Goal: Task Accomplishment & Management: Use online tool/utility

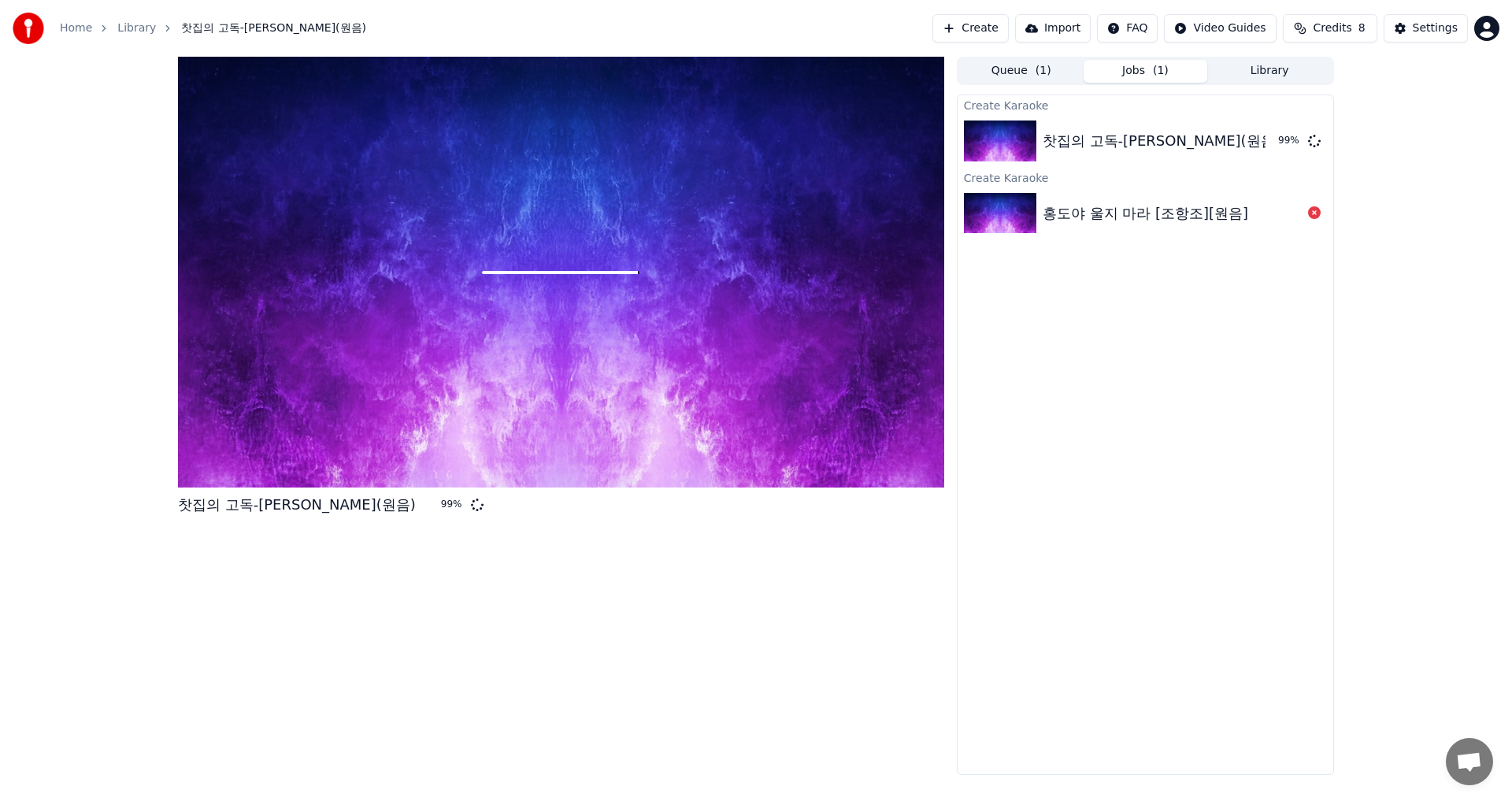
click at [1182, 438] on div "Create Karaoke 찻집의 고독-[PERSON_NAME](원음) 99 % Create Karaoke 홍도야 울지 마라 [조항조][원음]" at bounding box center [1145, 435] width 377 height 681
click at [1185, 145] on div "찻집의 고독-[PERSON_NAME](원음)" at bounding box center [1144, 141] width 204 height 22
click at [1134, 140] on div "찻집의 고독-[PERSON_NAME](원음)" at bounding box center [1161, 141] width 238 height 22
click at [1016, 145] on img at bounding box center [999, 141] width 72 height 41
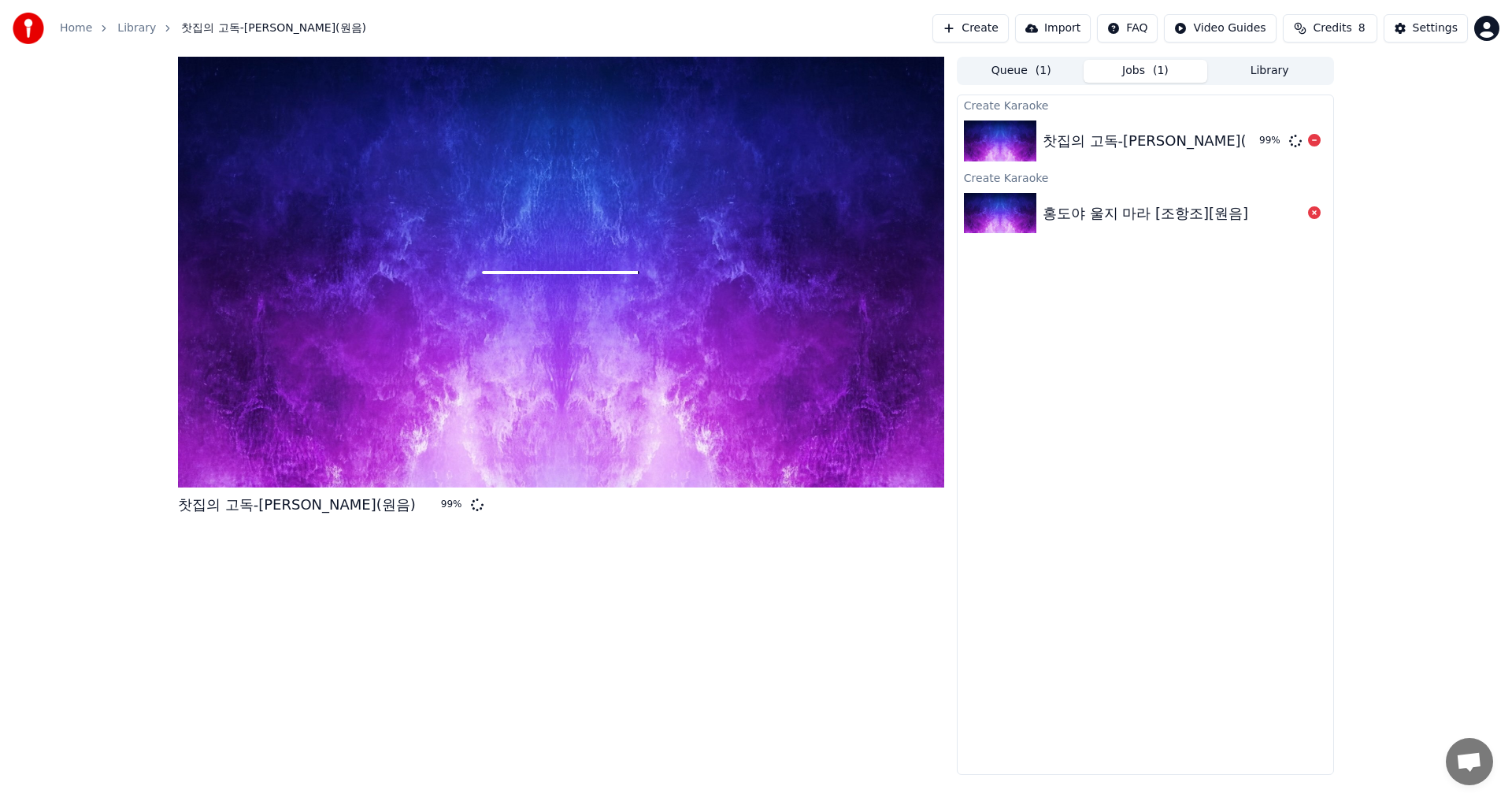
click at [1016, 145] on img at bounding box center [999, 141] width 72 height 41
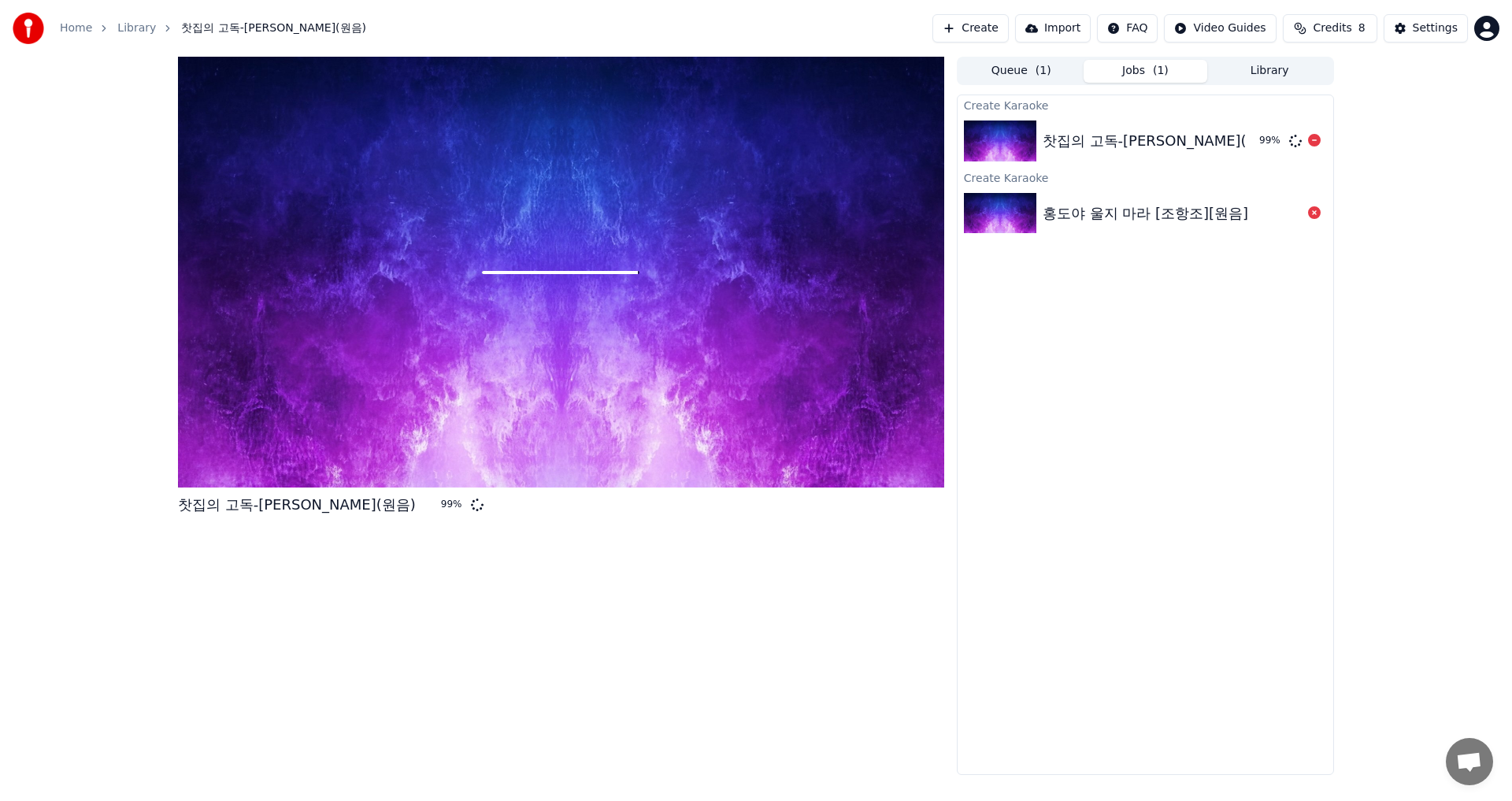
click at [1016, 145] on img at bounding box center [999, 141] width 72 height 41
click at [1156, 133] on div "찻집의 고독-[PERSON_NAME](원음)" at bounding box center [1161, 141] width 238 height 22
click at [1158, 133] on div "찻집의 고독-[PERSON_NAME](원음)" at bounding box center [1161, 141] width 238 height 22
click at [1344, 29] on span "Credits" at bounding box center [1331, 28] width 38 height 15
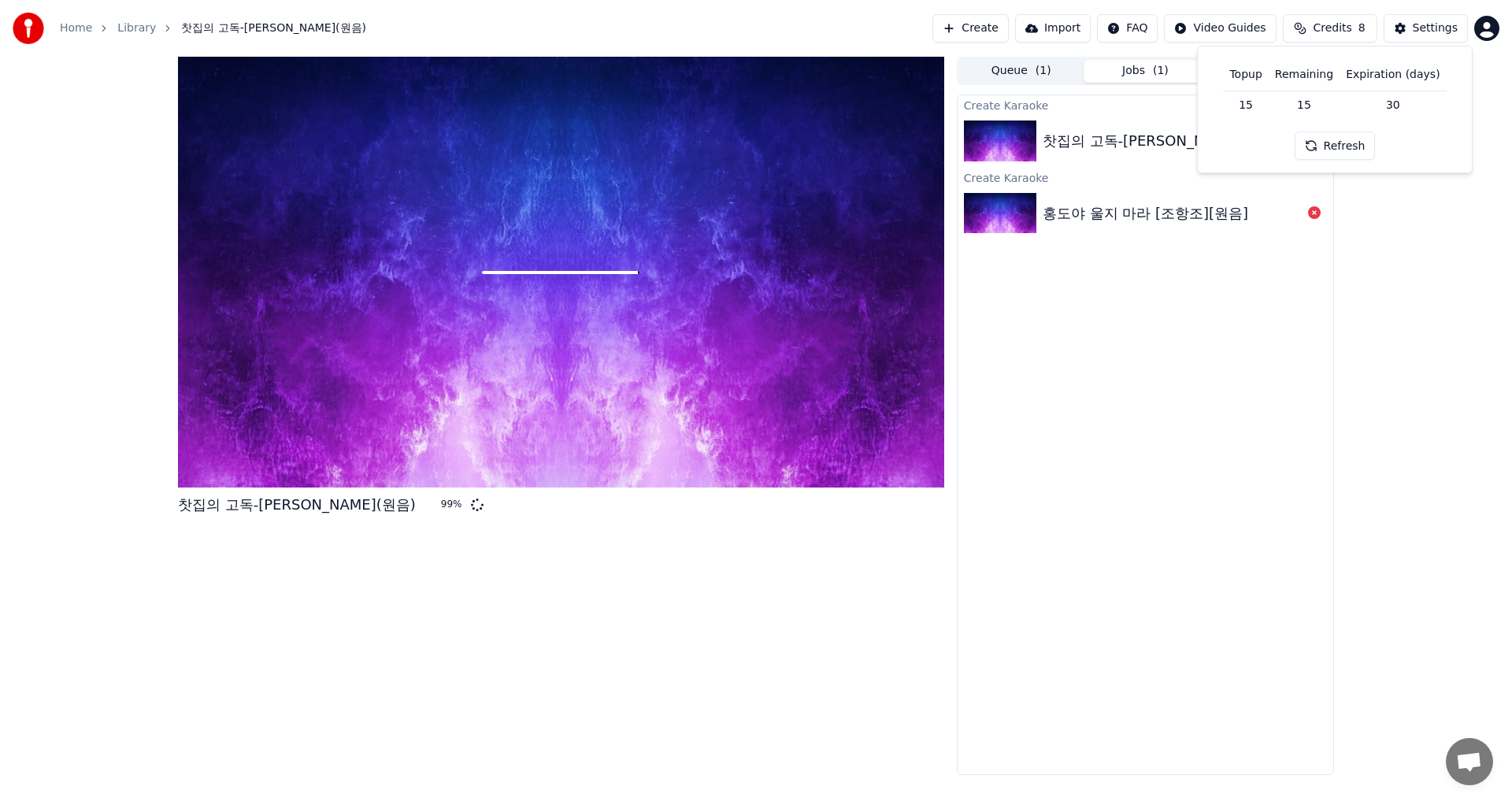
click at [1344, 146] on button "Refresh" at bounding box center [1335, 146] width 81 height 28
click at [1347, 143] on button "Refresh" at bounding box center [1335, 146] width 81 height 28
click at [1240, 250] on div "Create Karaoke 찻집의 고독-[PERSON_NAME](원음) 99 % Create Karaoke 홍도야 울지 마라 [조항조][원음]" at bounding box center [1145, 435] width 377 height 681
click at [1023, 142] on img at bounding box center [999, 141] width 72 height 41
click at [1297, 141] on icon at bounding box center [1296, 140] width 13 height 13
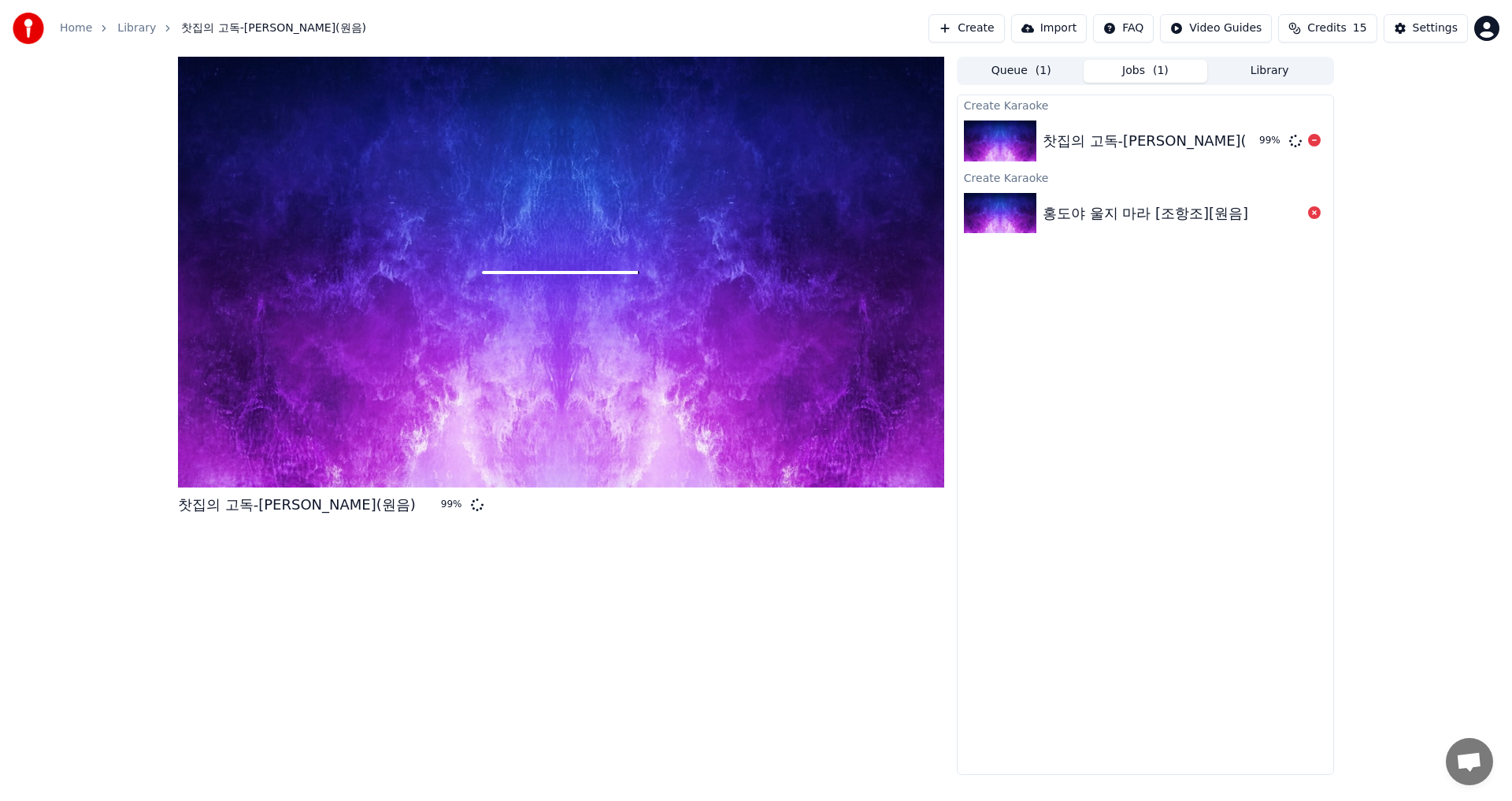
click at [1297, 141] on icon at bounding box center [1296, 140] width 13 height 13
click at [1265, 139] on div "99 %" at bounding box center [1270, 140] width 24 height 12
click at [1230, 140] on div "찻집의 고독-[PERSON_NAME](원음)" at bounding box center [1144, 141] width 204 height 22
click at [1013, 138] on img at bounding box center [999, 141] width 72 height 41
click at [1007, 138] on img at bounding box center [999, 141] width 72 height 41
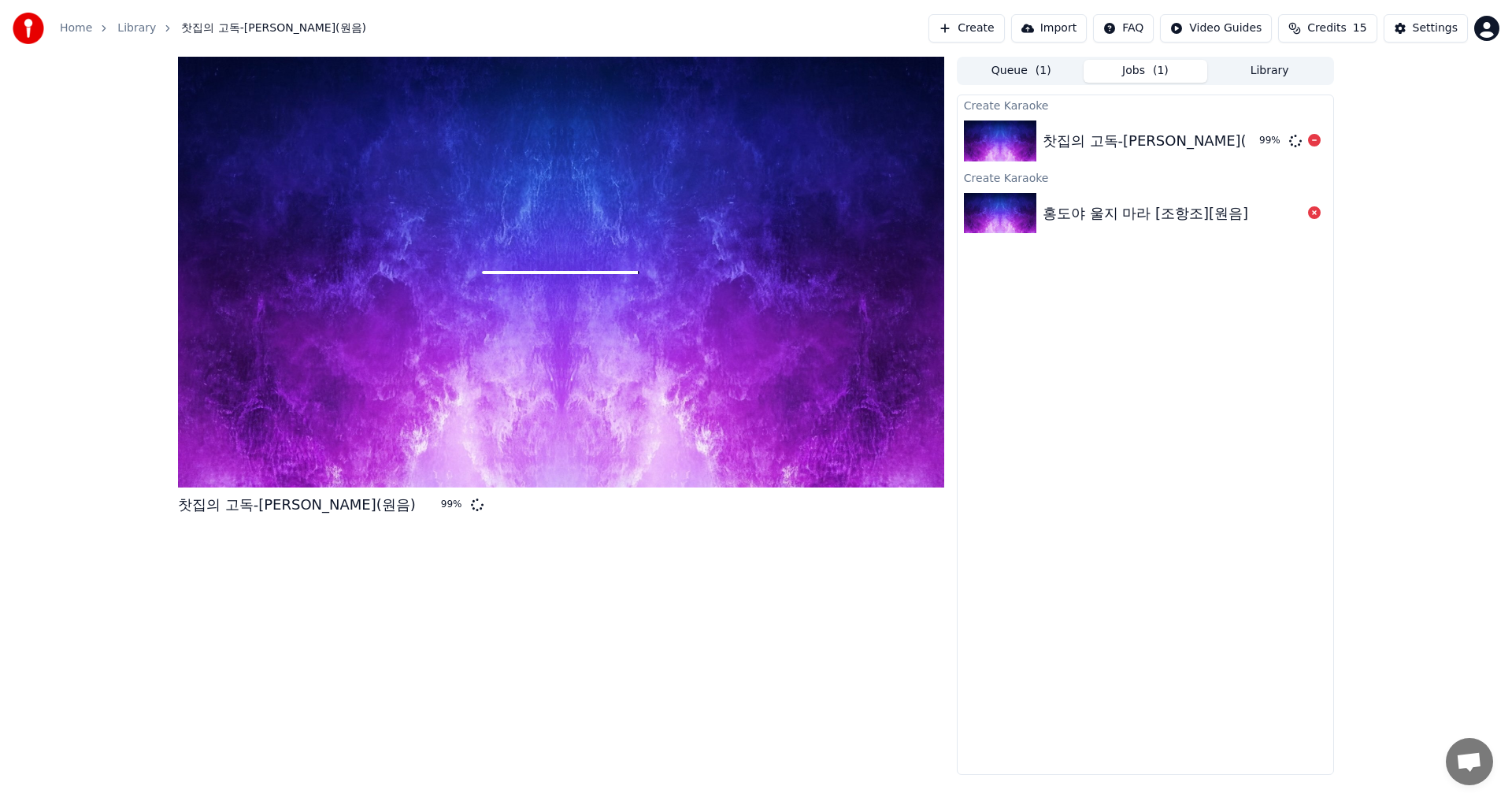
click at [1007, 138] on img at bounding box center [999, 141] width 72 height 41
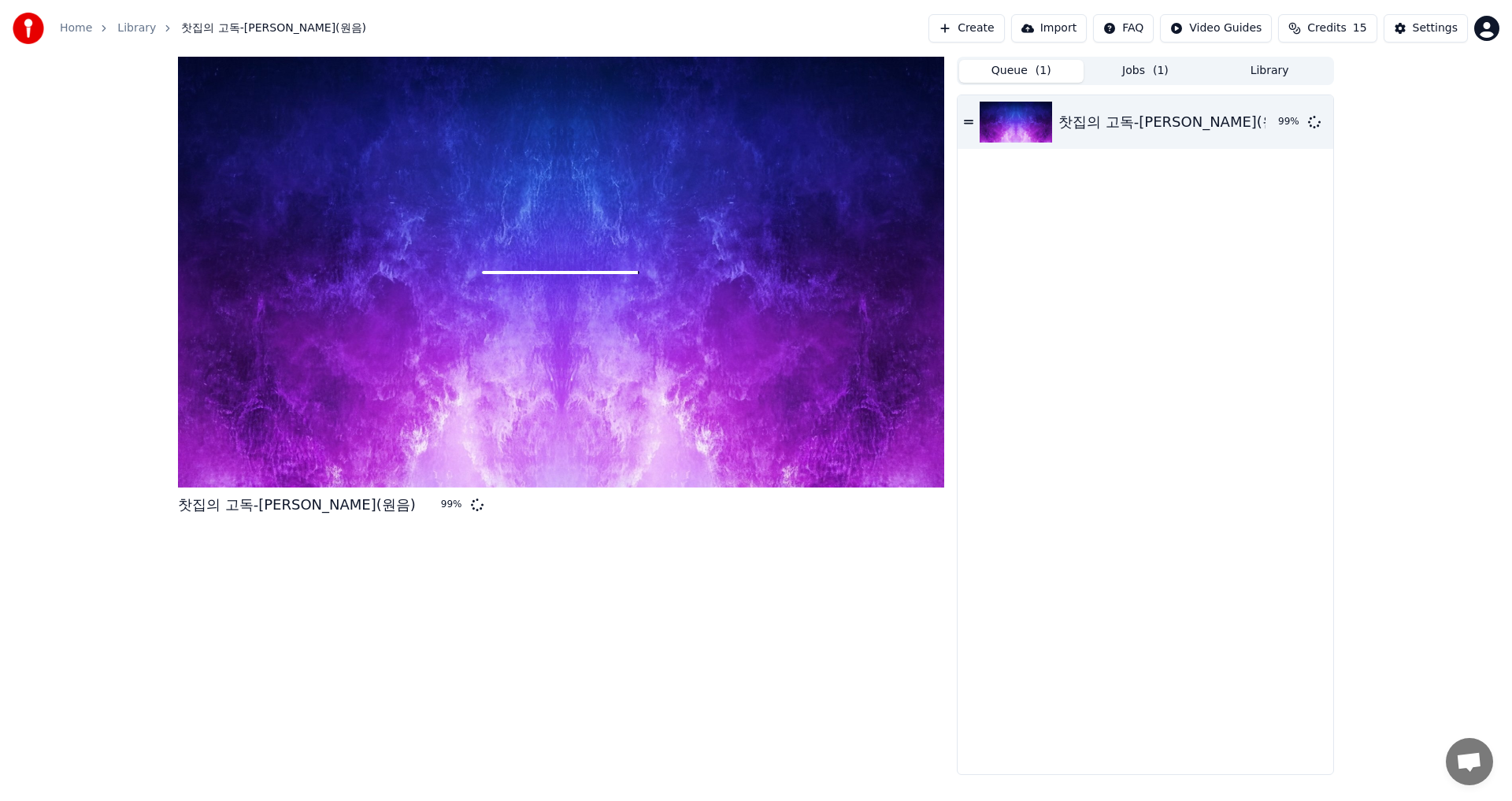
click at [1025, 70] on button "Queue ( 1 )" at bounding box center [1021, 72] width 125 height 23
click at [1012, 71] on button "Queue ( 1 )" at bounding box center [1021, 72] width 125 height 23
click at [972, 120] on icon at bounding box center [968, 121] width 10 height 4
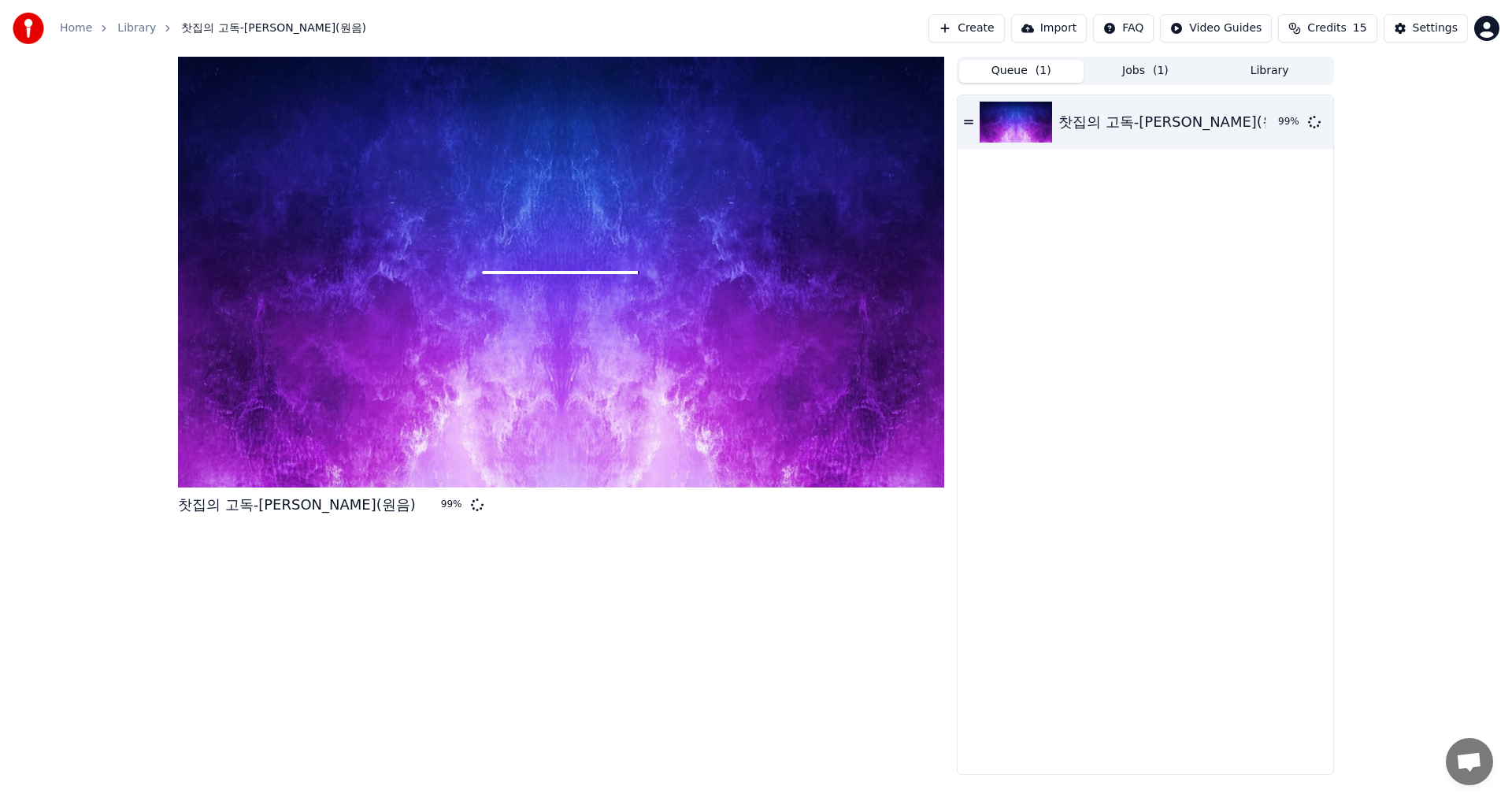
click at [1146, 70] on button "Jobs ( 1 )" at bounding box center [1145, 72] width 125 height 23
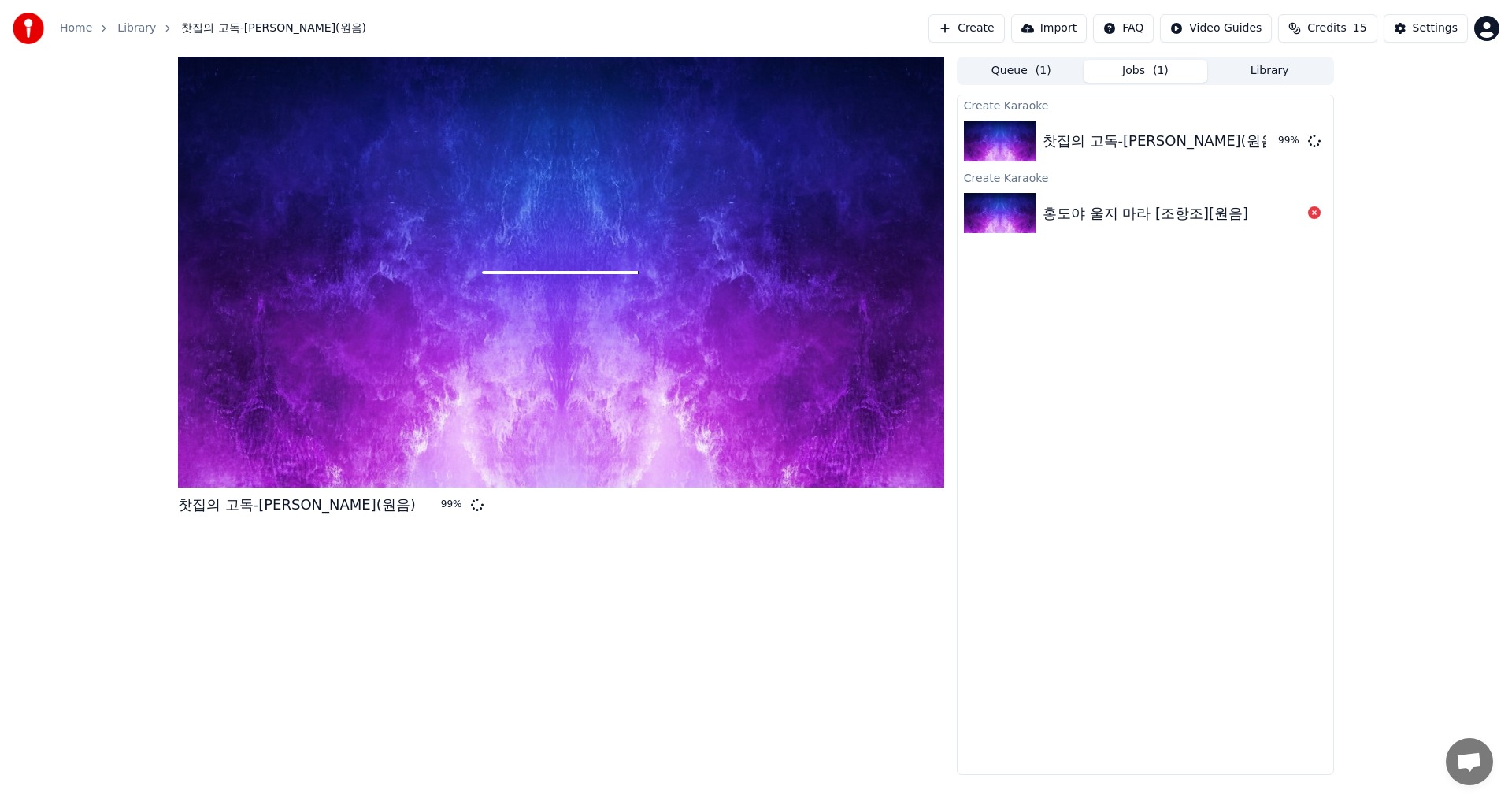
click at [1149, 73] on button "Jobs ( 1 )" at bounding box center [1145, 72] width 125 height 23
click at [1274, 72] on button "Library" at bounding box center [1269, 72] width 125 height 23
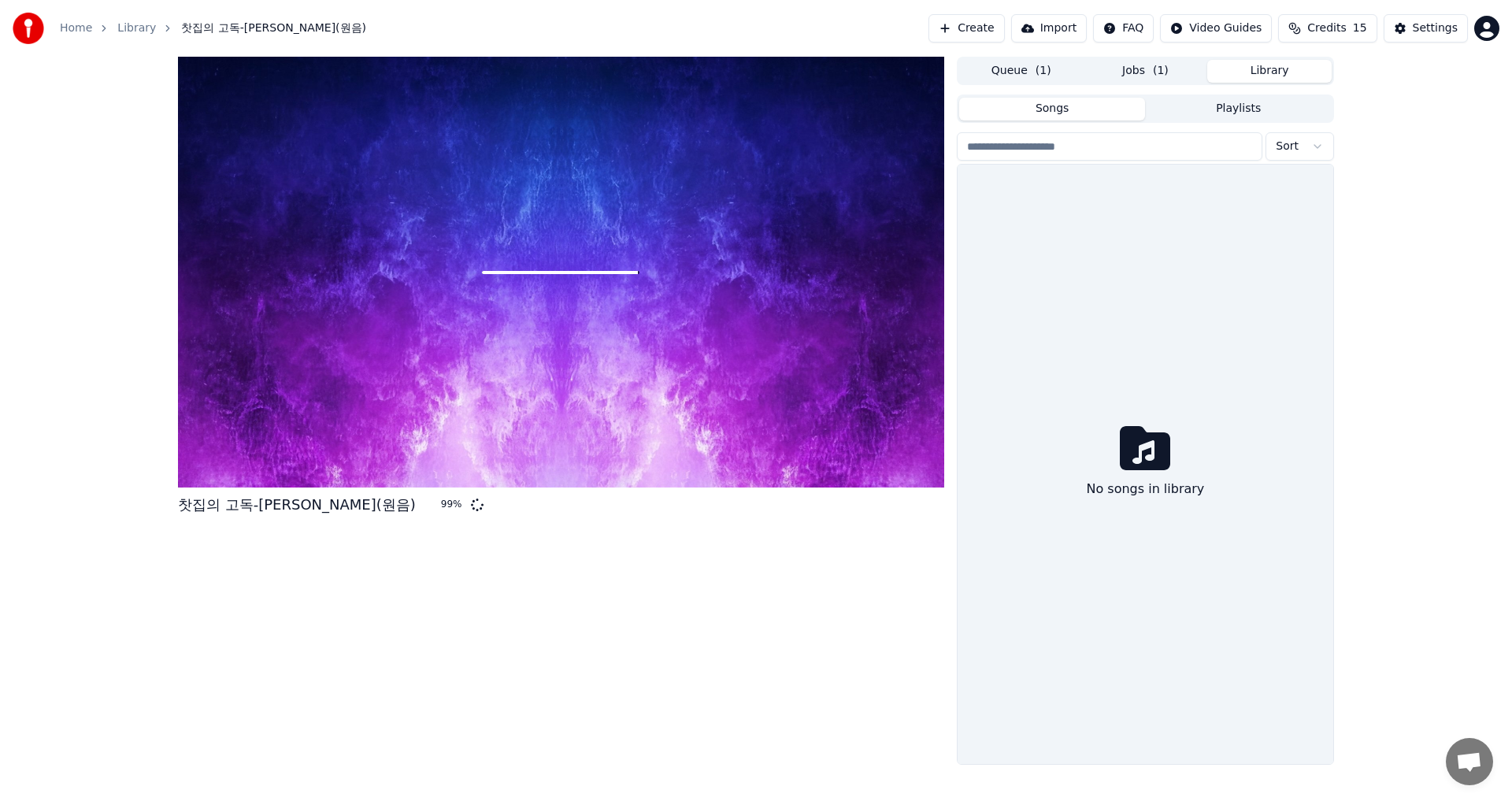
click at [1274, 72] on button "Library" at bounding box center [1269, 72] width 125 height 23
click at [1275, 73] on button "Library" at bounding box center [1269, 72] width 125 height 23
click at [1320, 146] on html "Home Library 찻집의 고독-[PERSON_NAME](원음) Create Import FAQ Video Guides Credits 15…" at bounding box center [756, 400] width 1512 height 801
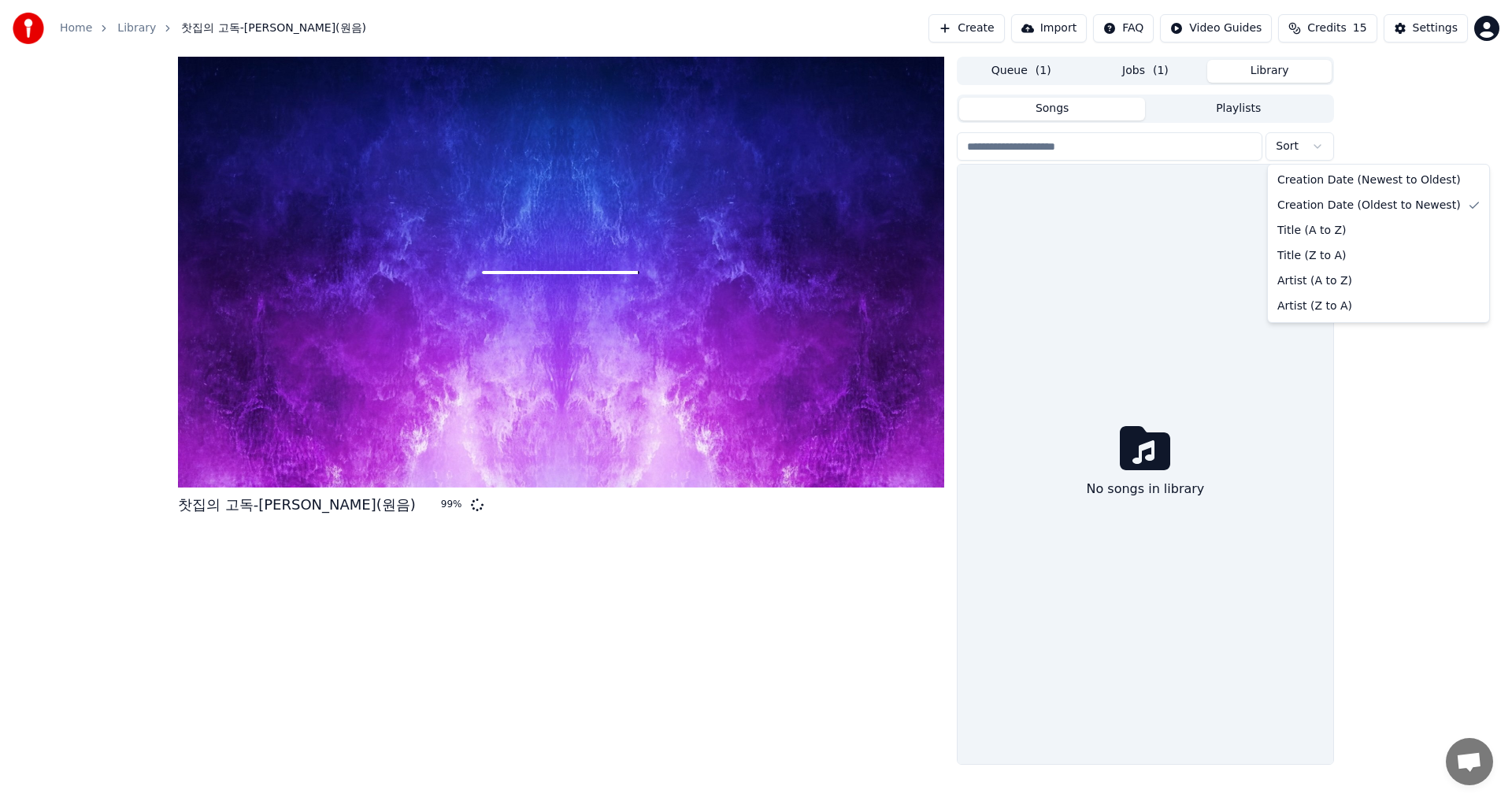
click at [1316, 146] on html "Home Library 찻집의 고독-[PERSON_NAME](원음) Create Import FAQ Video Guides Credits 15…" at bounding box center [756, 400] width 1512 height 801
click at [1131, 151] on input "search" at bounding box center [1109, 147] width 305 height 28
click at [221, 31] on span "찻집의 고독-[PERSON_NAME](원음)" at bounding box center [273, 28] width 185 height 15
click at [128, 30] on link "Library" at bounding box center [136, 28] width 38 height 15
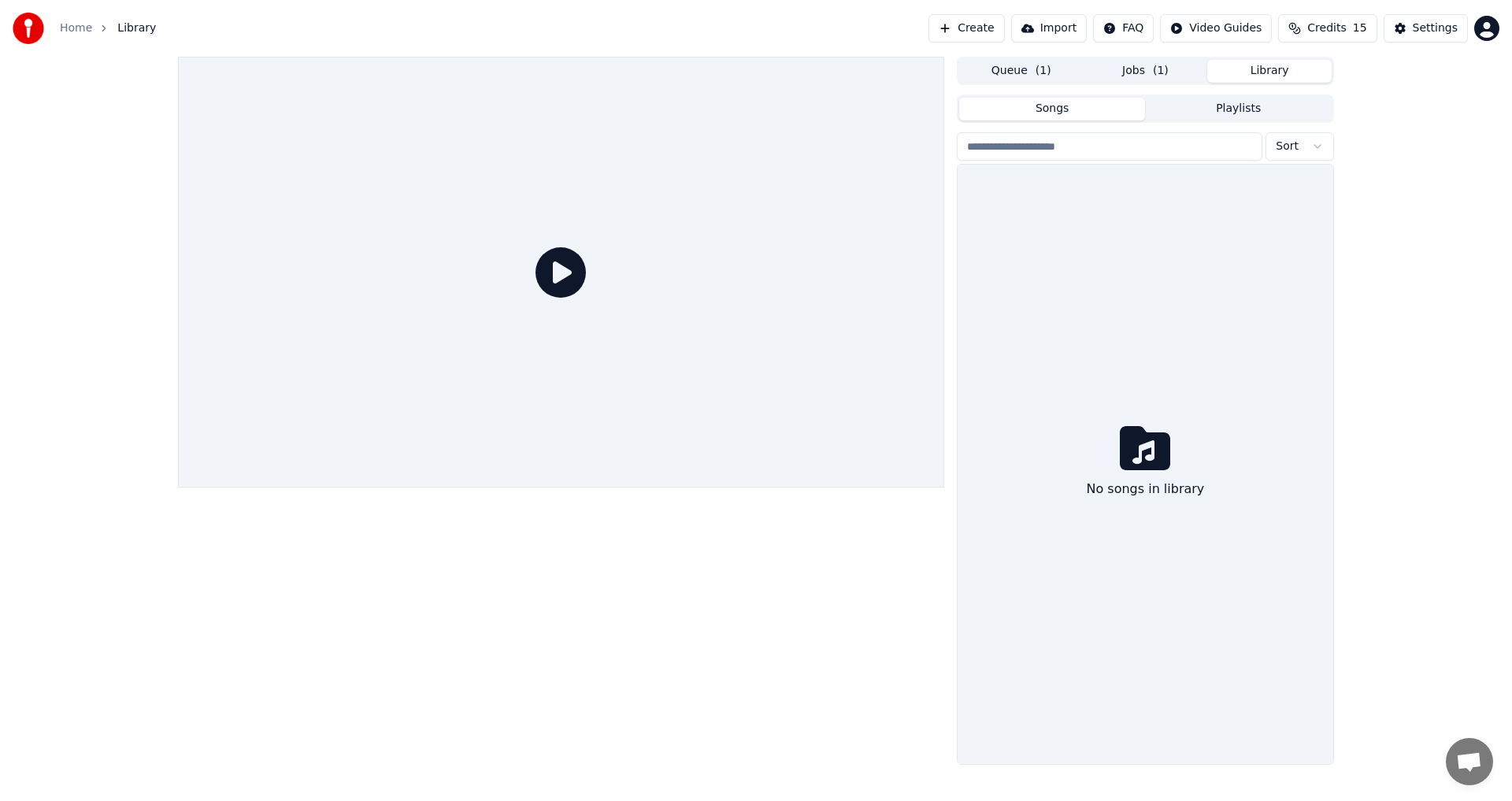
click at [568, 280] on icon at bounding box center [561, 273] width 50 height 50
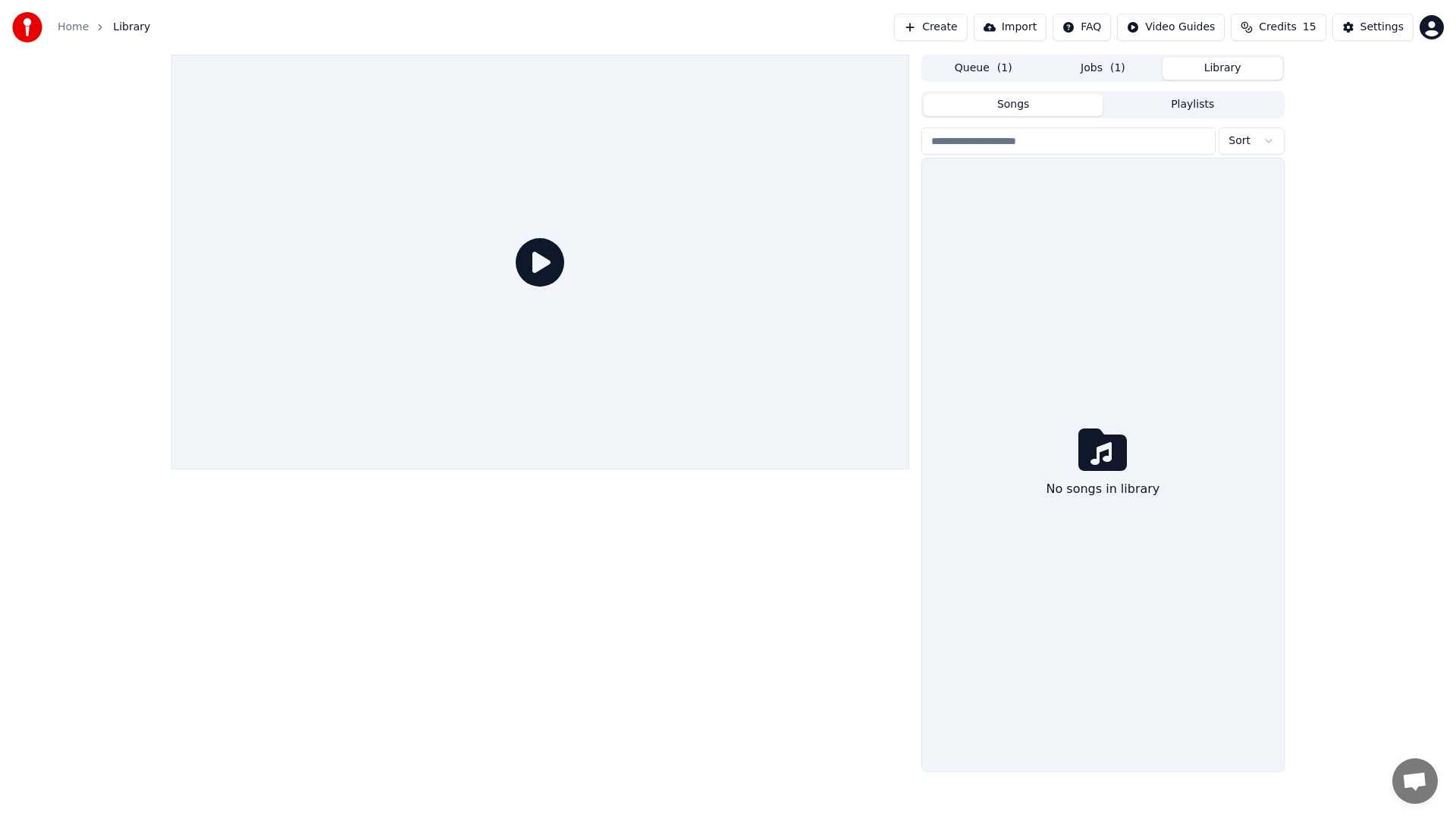
click at [564, 287] on icon at bounding box center [540, 263] width 49 height 49
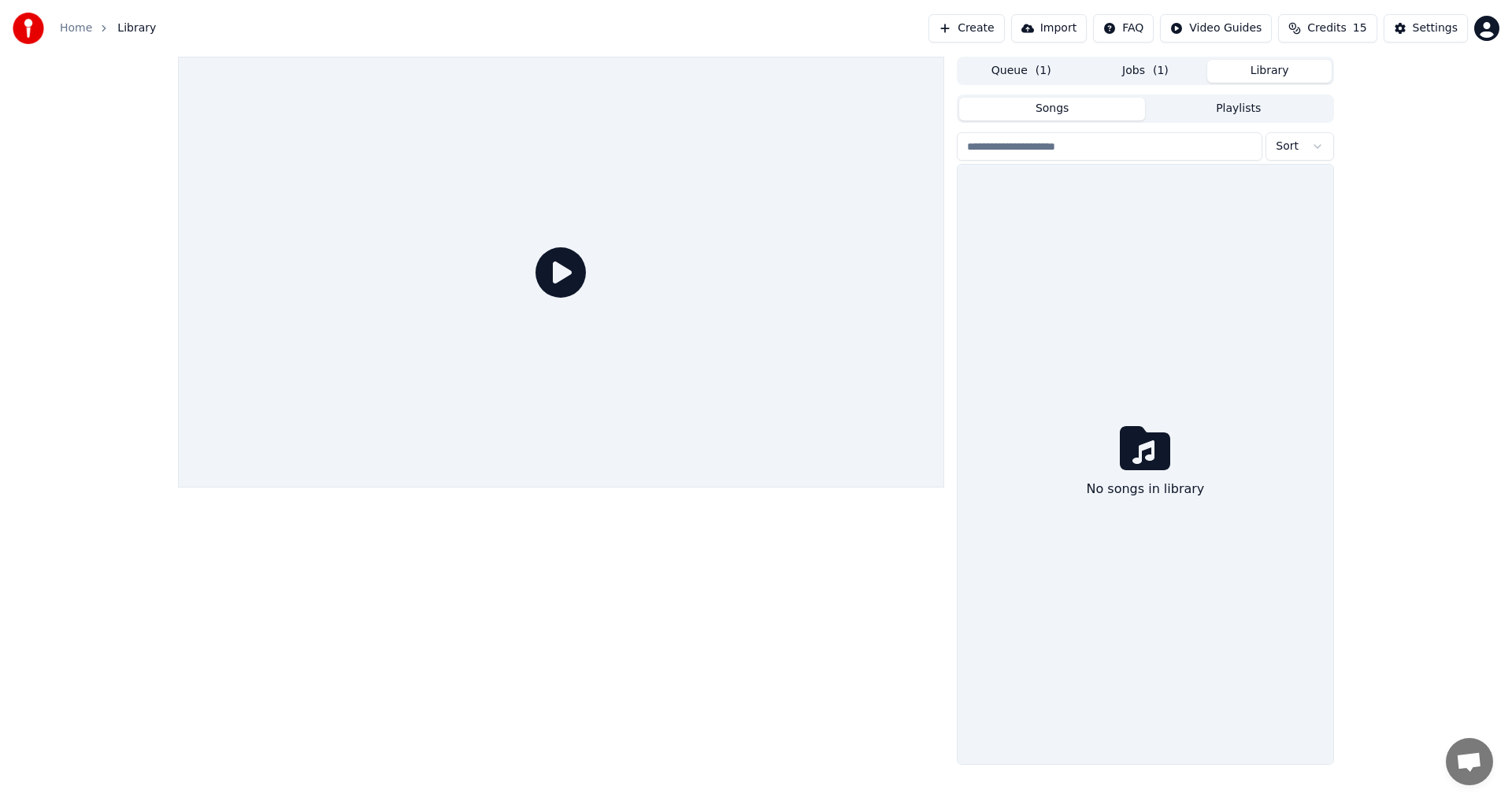
click at [999, 28] on button "Create" at bounding box center [967, 28] width 76 height 28
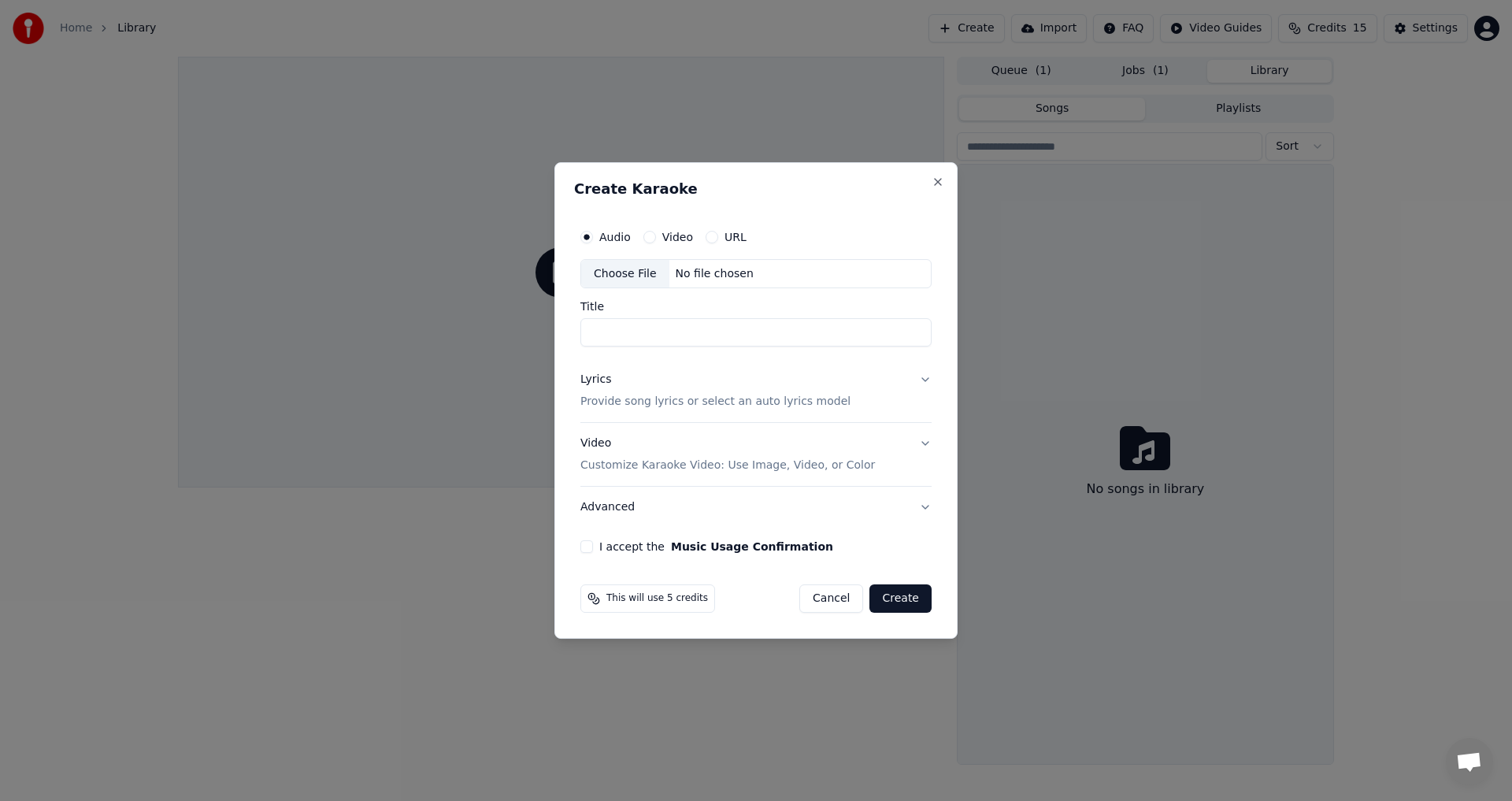
click at [618, 275] on div "Choose File" at bounding box center [625, 274] width 88 height 28
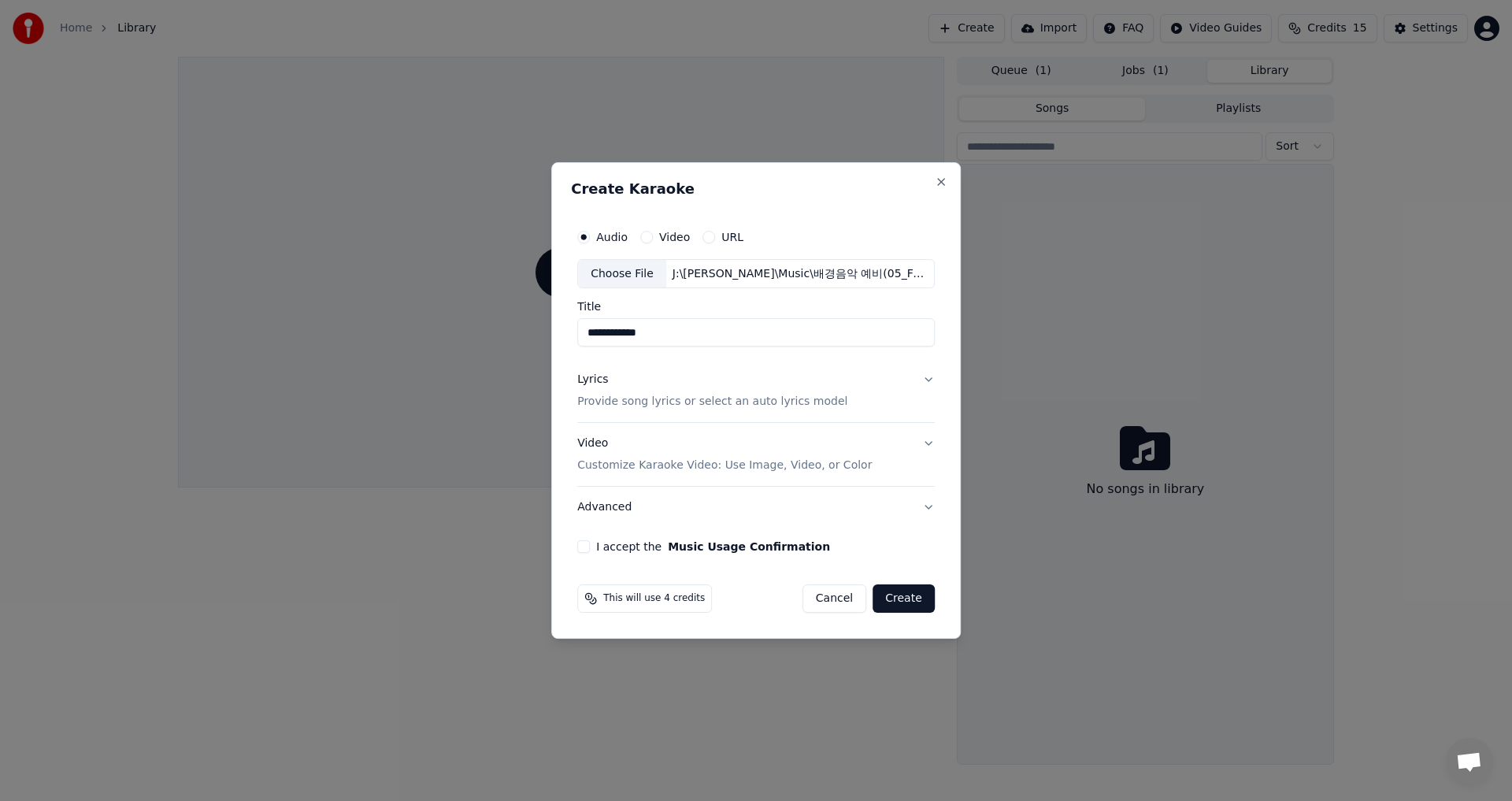
click at [742, 336] on input "**********" at bounding box center [755, 333] width 357 height 28
type input "******"
click at [927, 381] on button "Lyrics Provide song lyrics or select an auto lyrics model" at bounding box center [755, 391] width 357 height 63
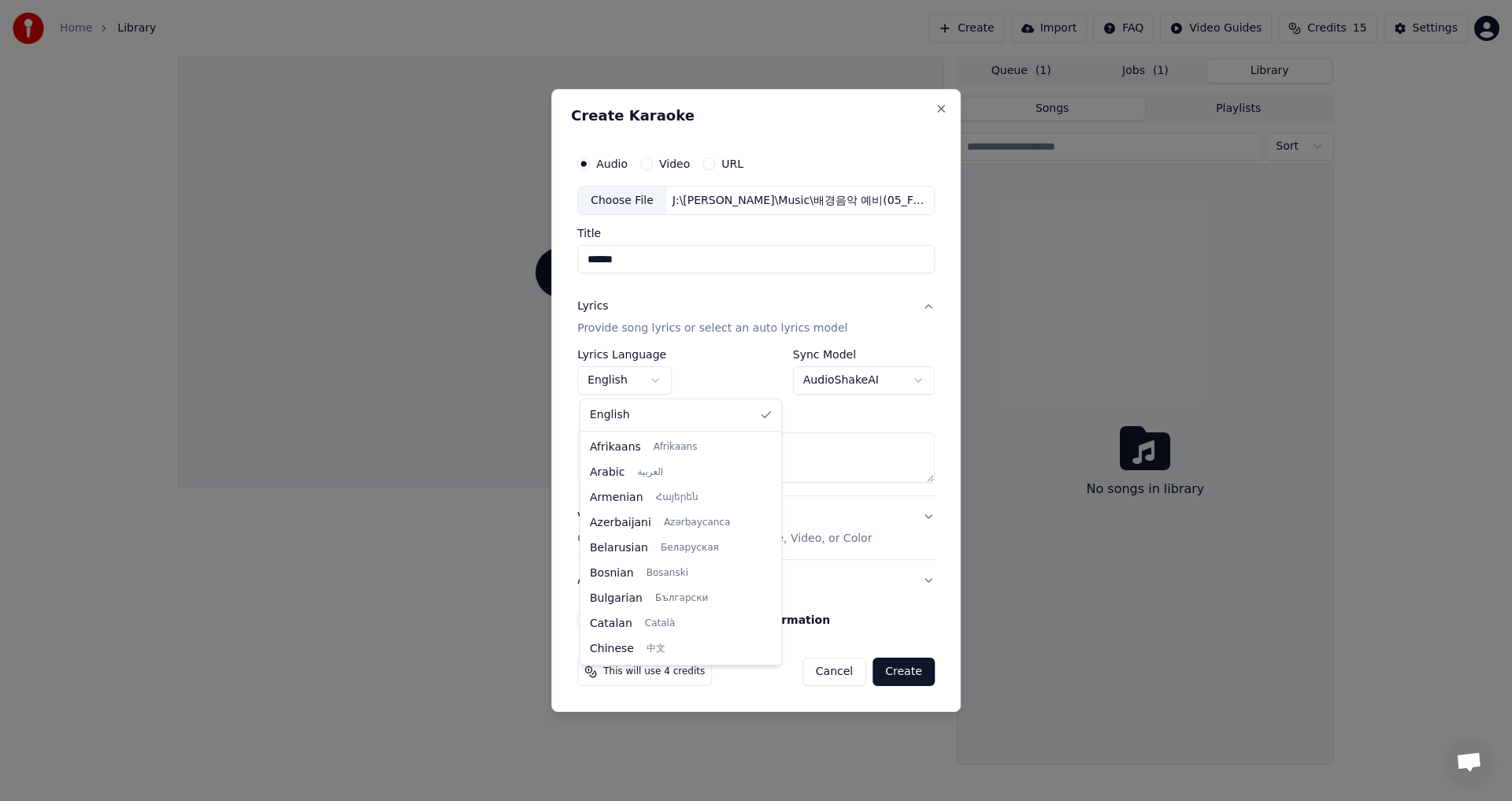
click at [659, 381] on body "**********" at bounding box center [756, 400] width 1512 height 801
select select "**"
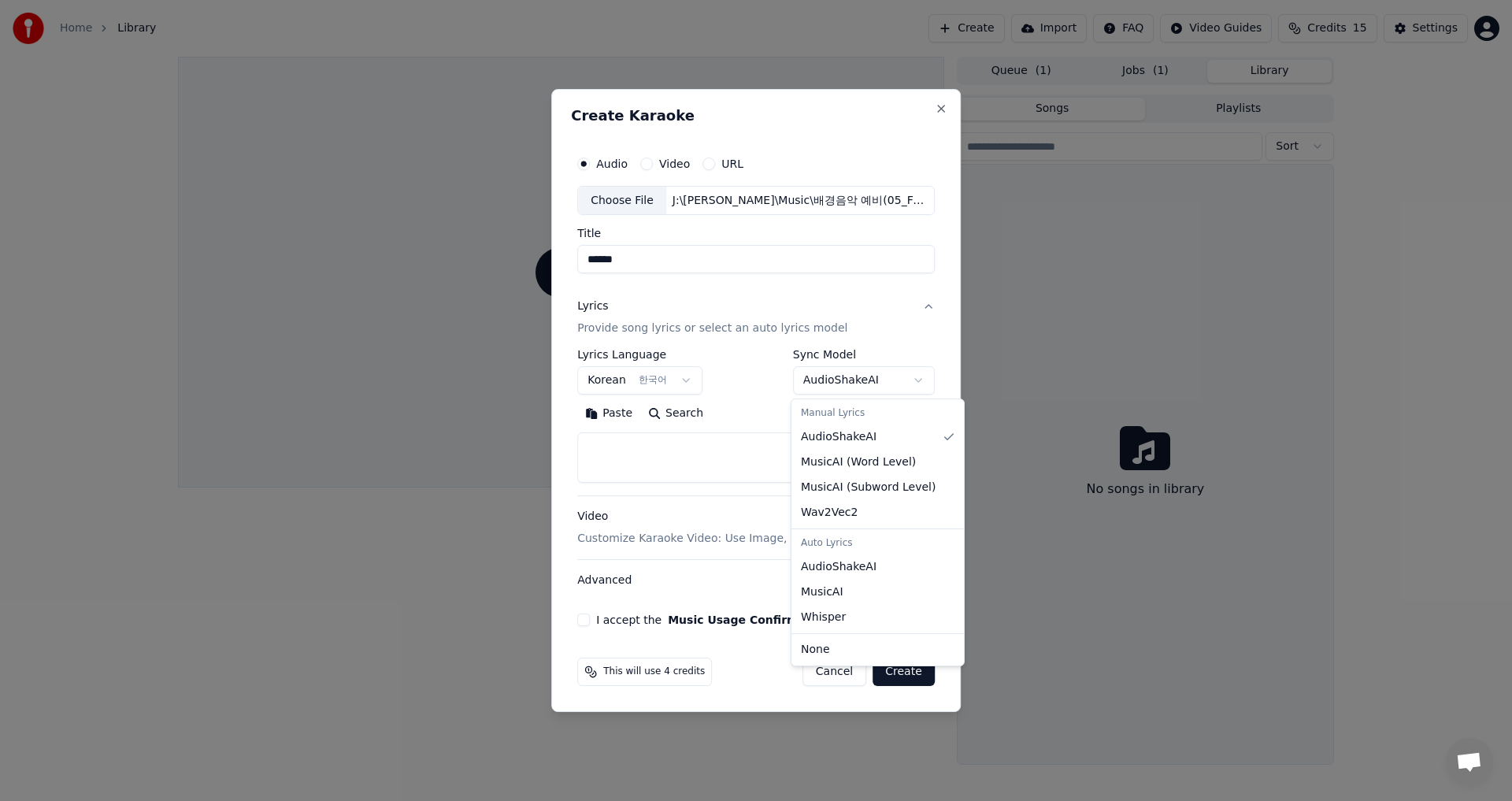
click at [918, 383] on body "**********" at bounding box center [756, 400] width 1512 height 801
select select "**********"
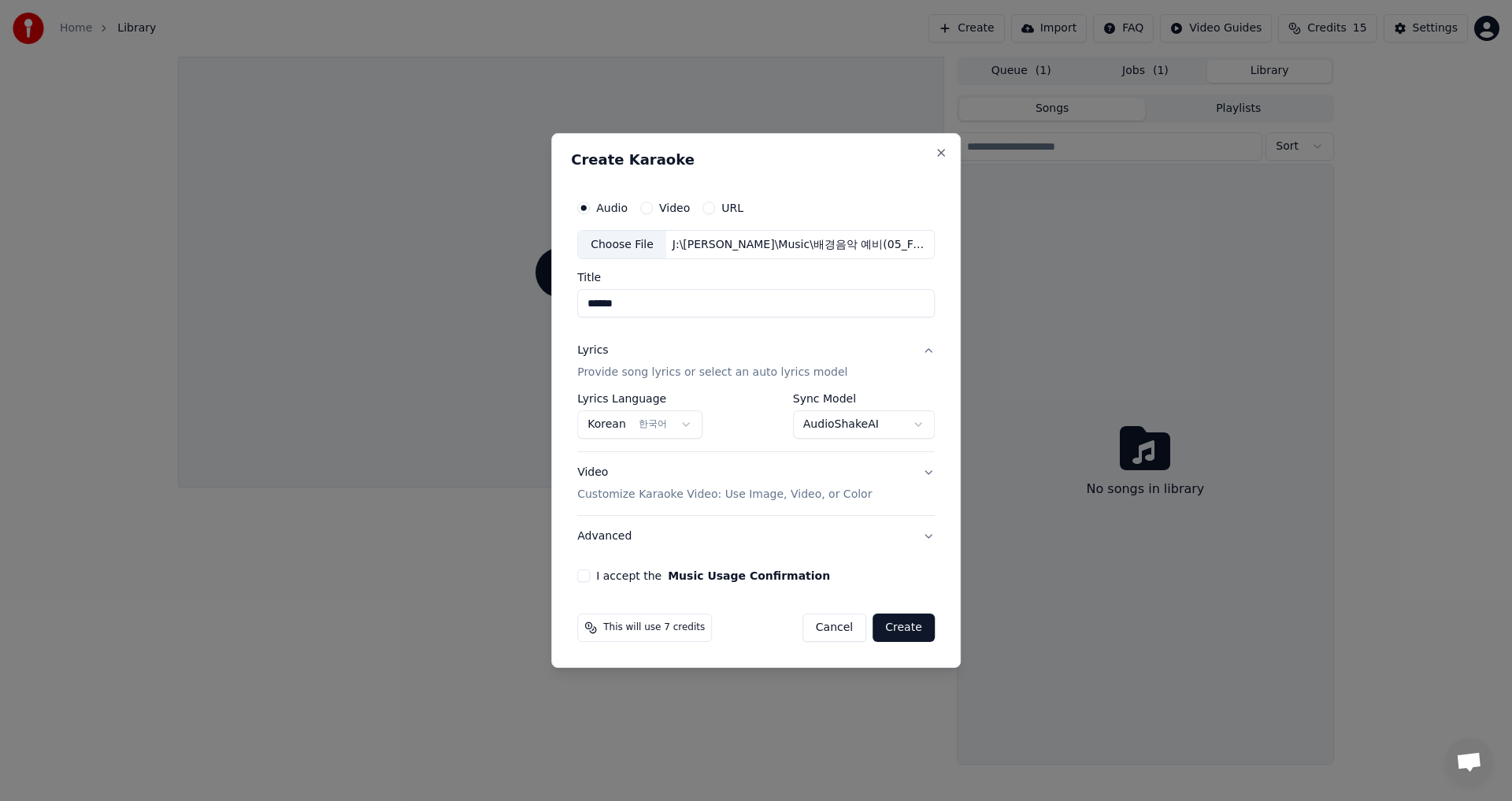
click at [925, 475] on button "Video Customize Karaoke Video: Use Image, Video, or Color" at bounding box center [755, 484] width 357 height 63
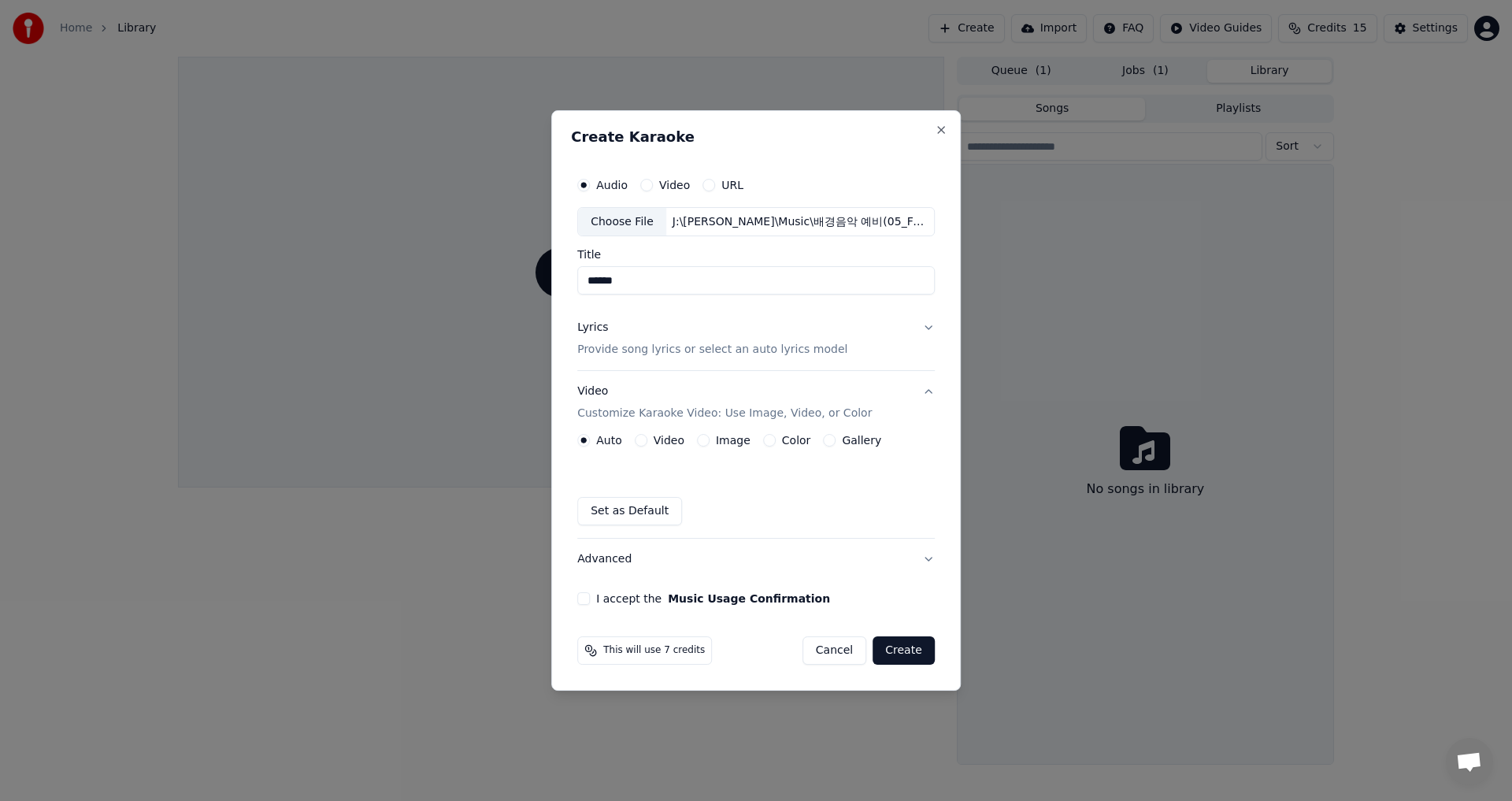
click at [708, 442] on button "Image" at bounding box center [702, 440] width 12 height 12
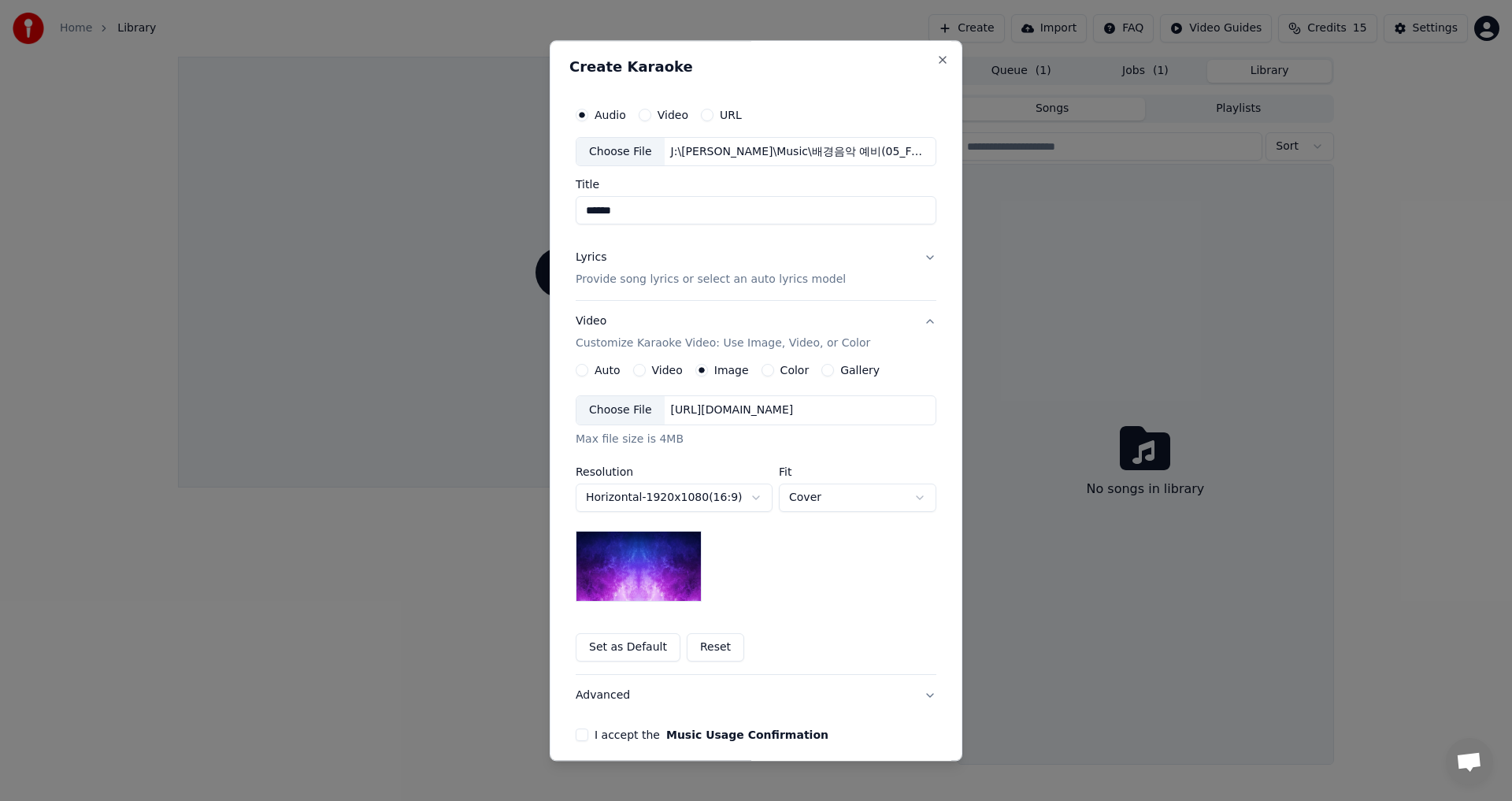
click at [650, 558] on img at bounding box center [638, 567] width 126 height 71
click at [915, 497] on body "**********" at bounding box center [756, 400] width 1512 height 801
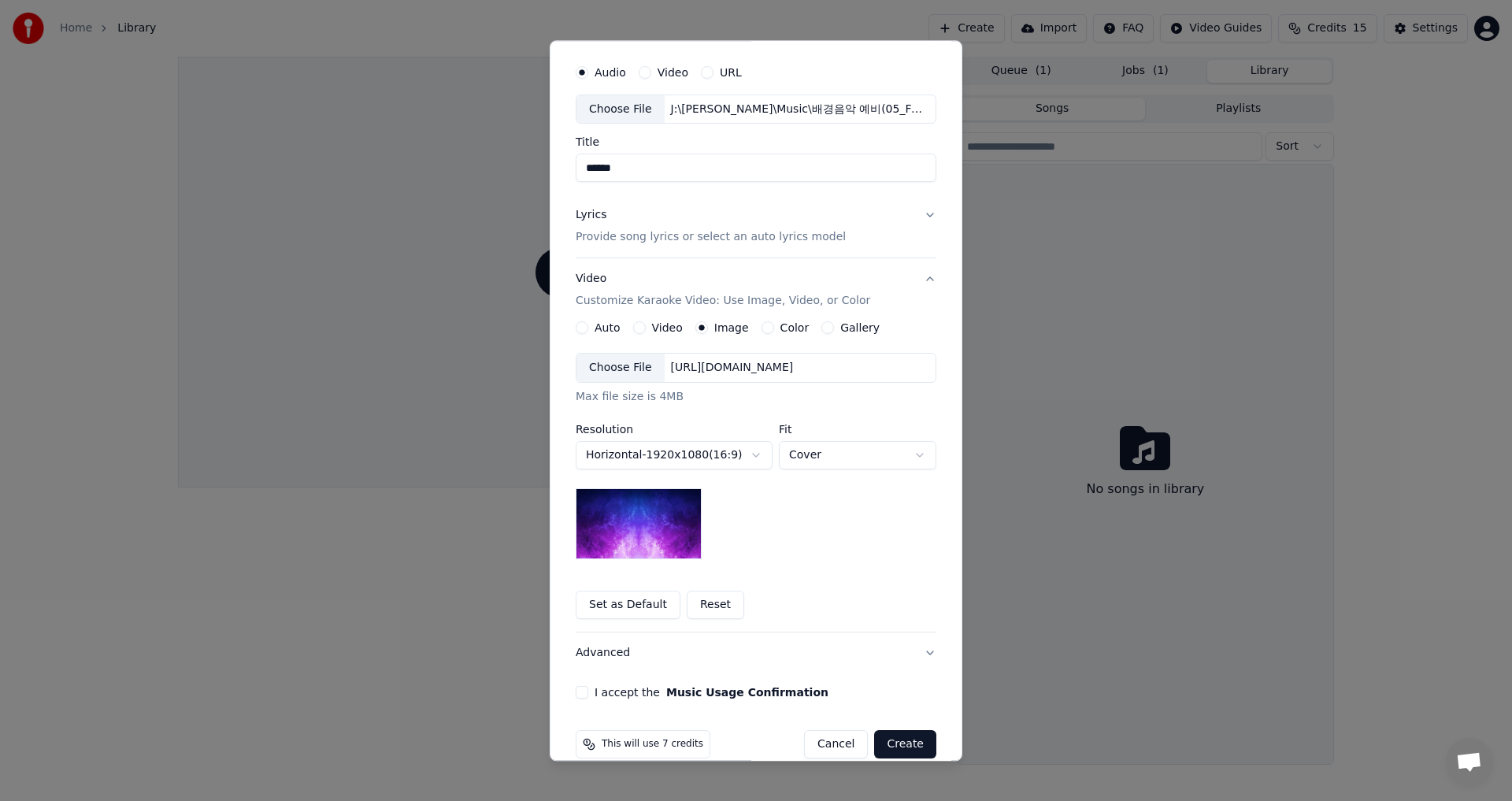
scroll to position [66, 0]
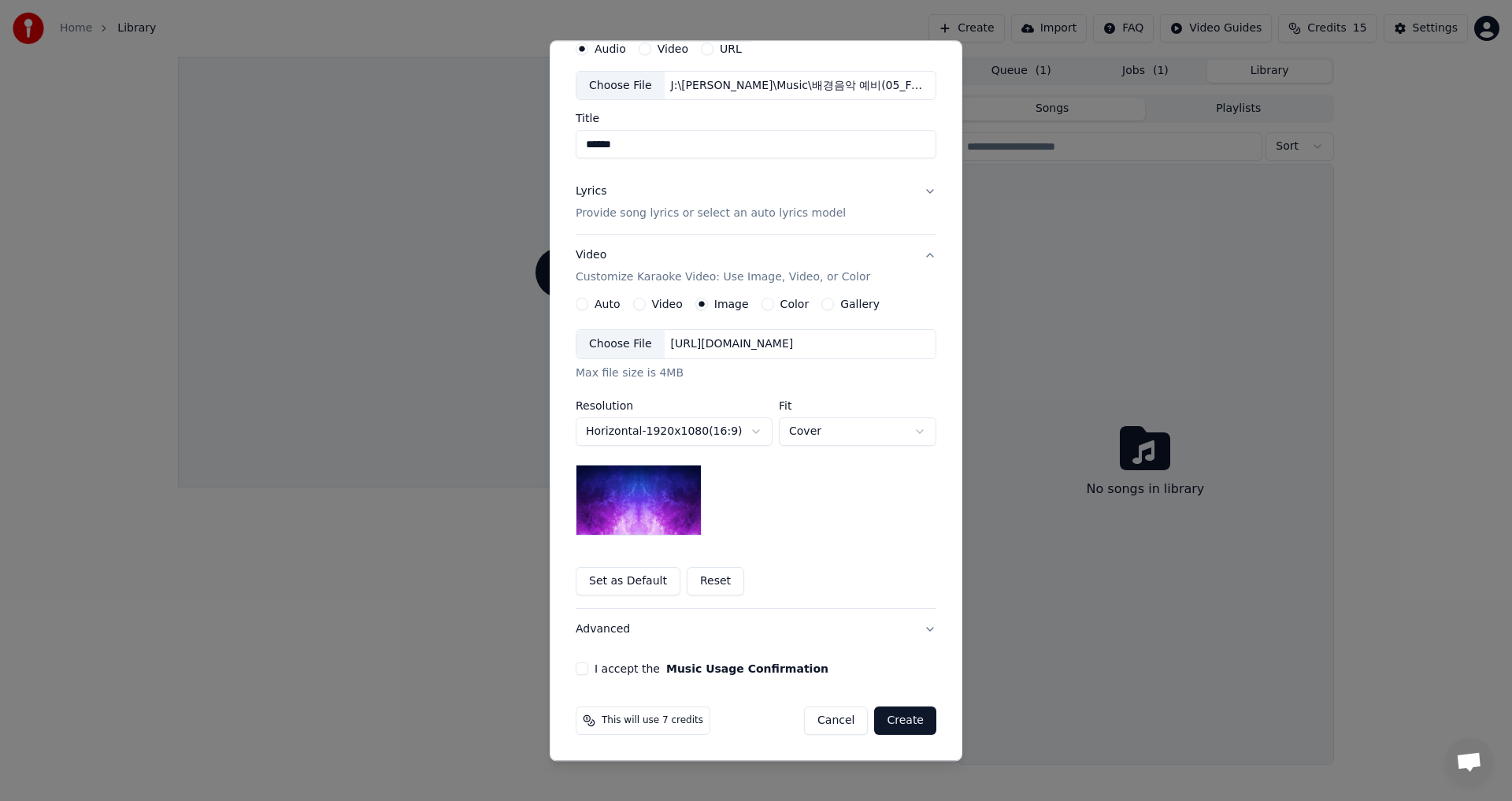
click at [623, 584] on button "Set as Default" at bounding box center [627, 582] width 105 height 28
click at [924, 629] on button "Advanced" at bounding box center [755, 630] width 361 height 41
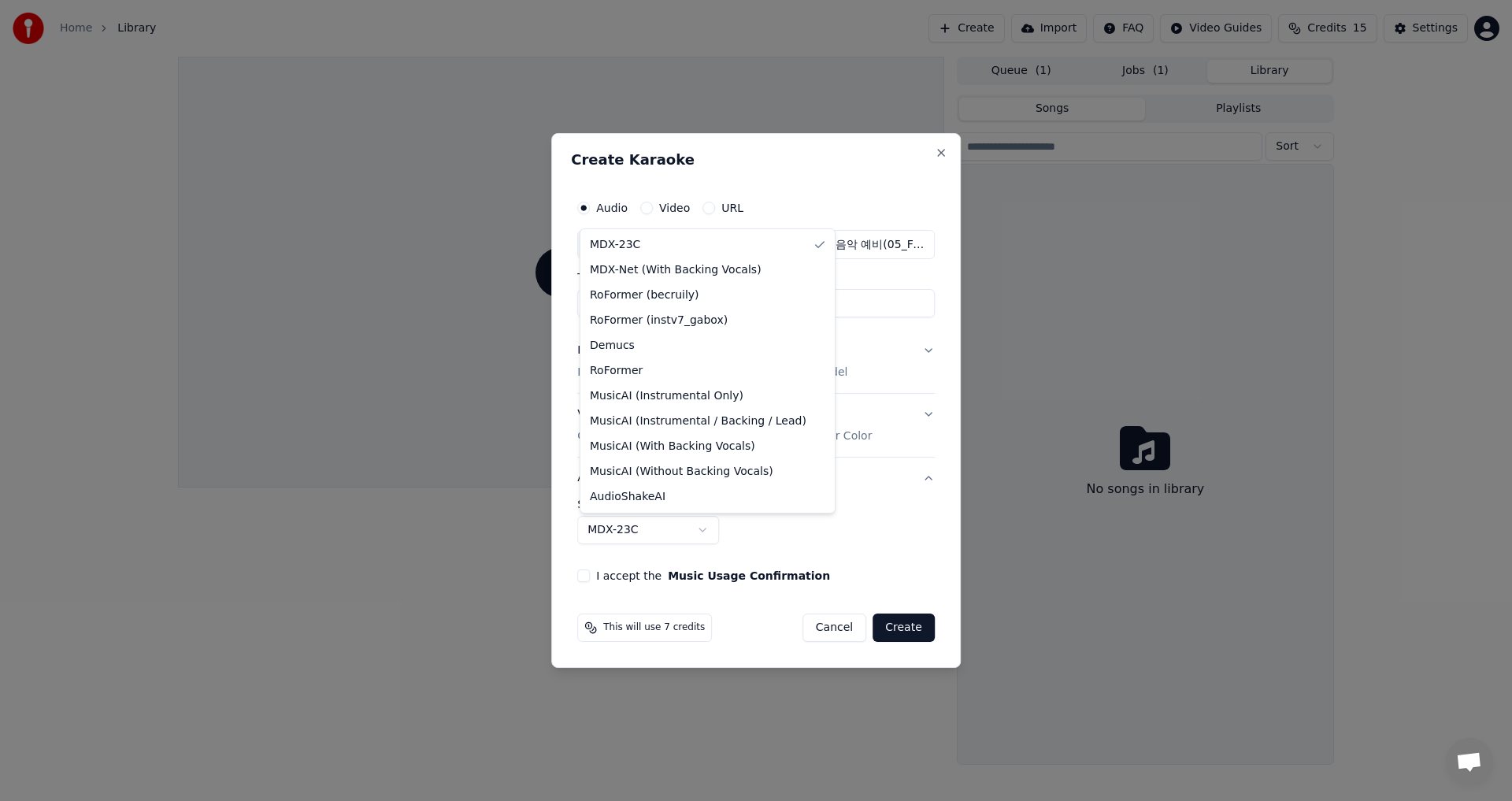
click at [703, 530] on body "**********" at bounding box center [756, 400] width 1512 height 801
click at [864, 514] on body "**********" at bounding box center [756, 400] width 1512 height 801
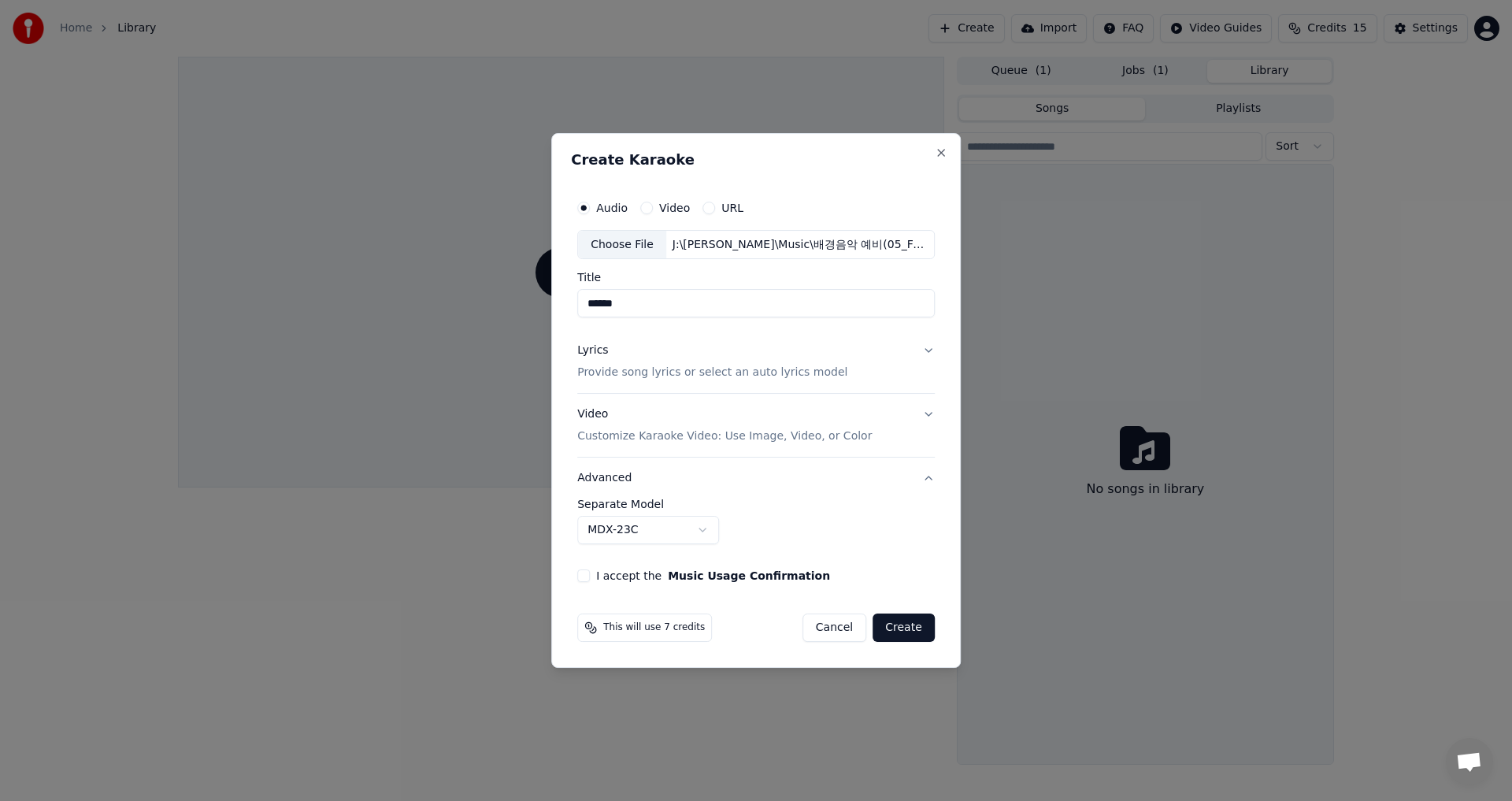
click at [929, 351] on button "Lyrics Provide song lyrics or select an auto lyrics model" at bounding box center [755, 361] width 357 height 63
click at [743, 374] on p "Provide song lyrics or select an auto lyrics model" at bounding box center [712, 373] width 270 height 15
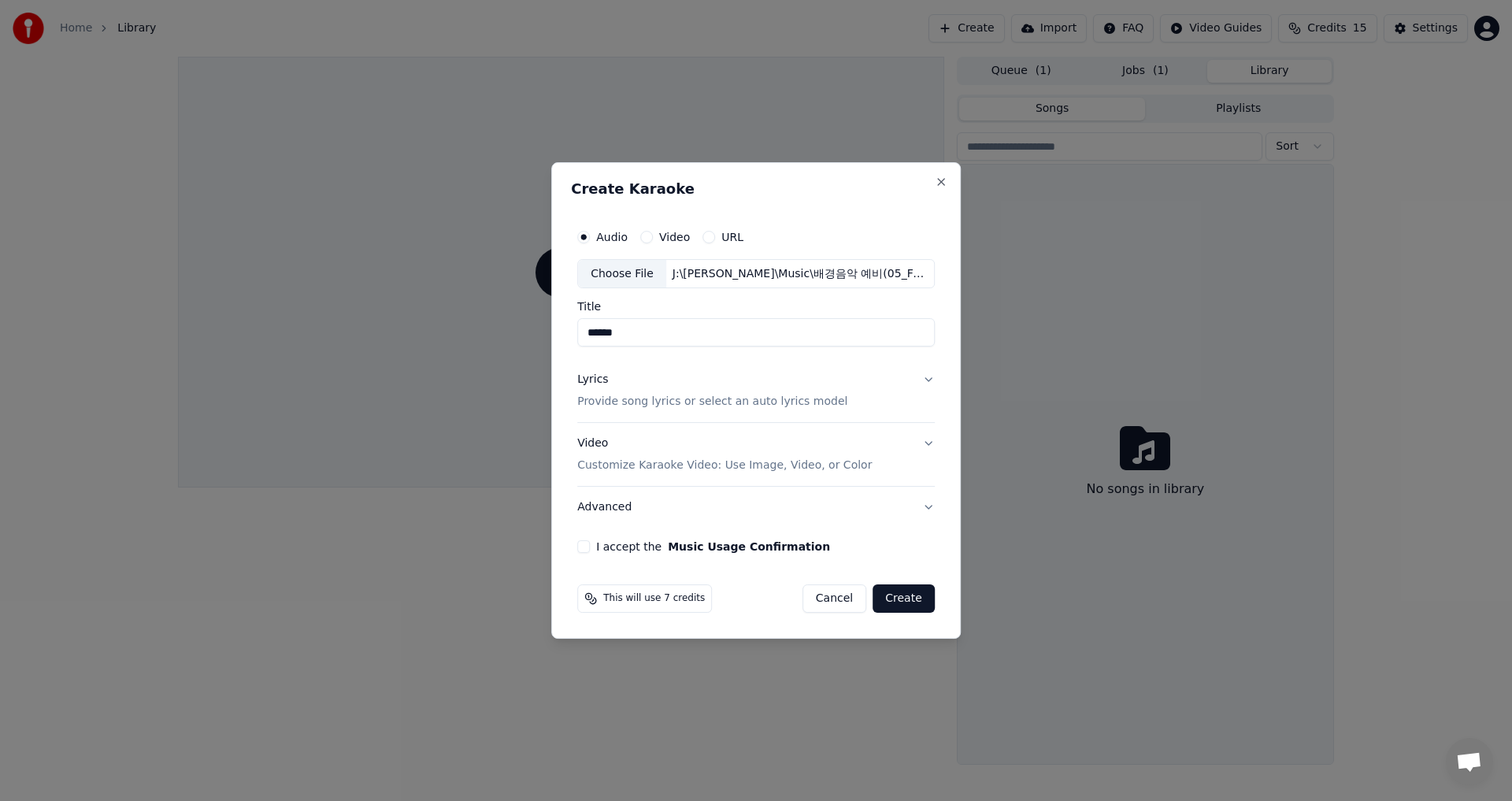
click at [741, 403] on p "Provide song lyrics or select an auto lyrics model" at bounding box center [712, 402] width 270 height 15
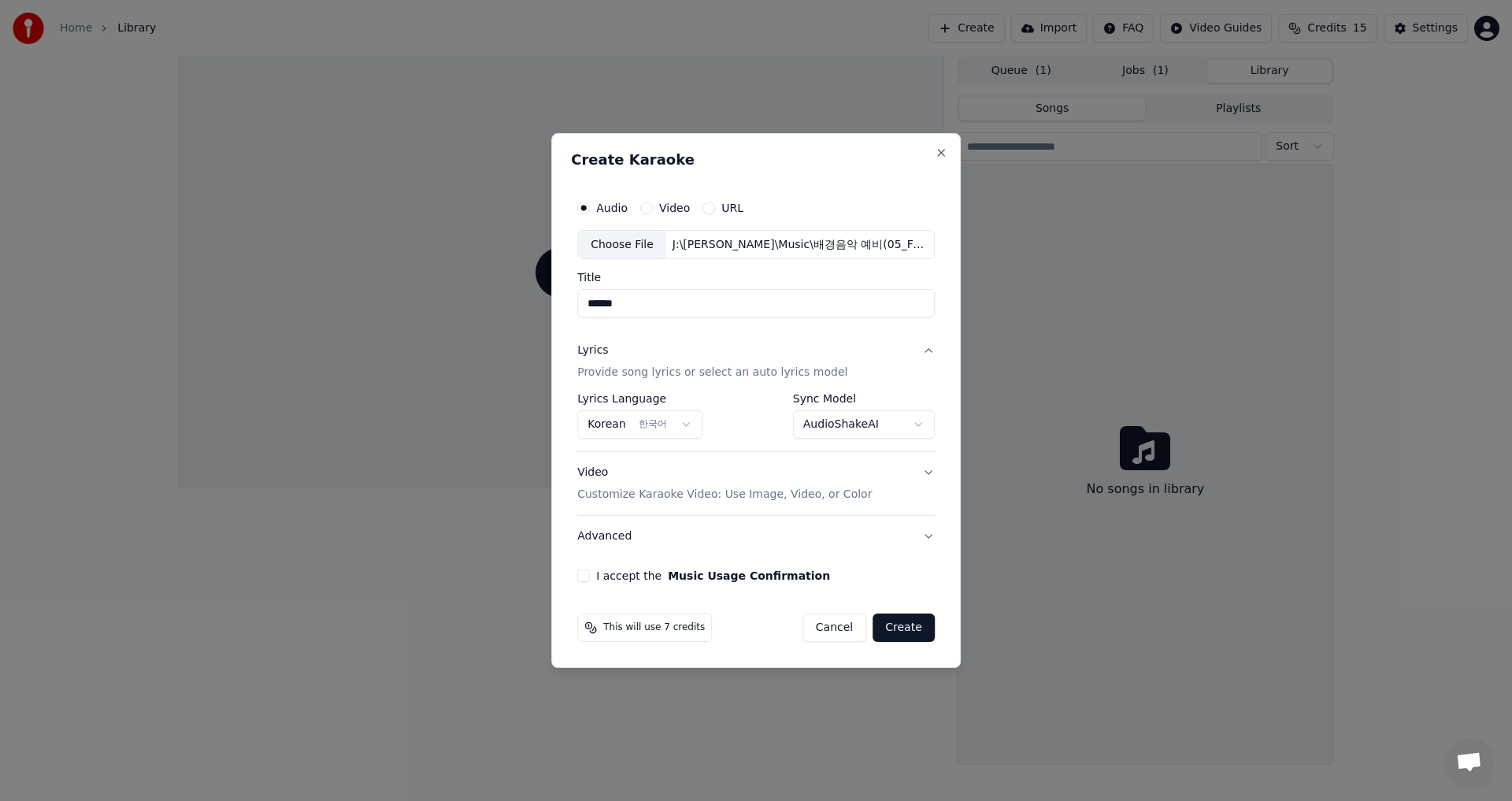
click at [759, 436] on div "**********" at bounding box center [755, 417] width 357 height 46
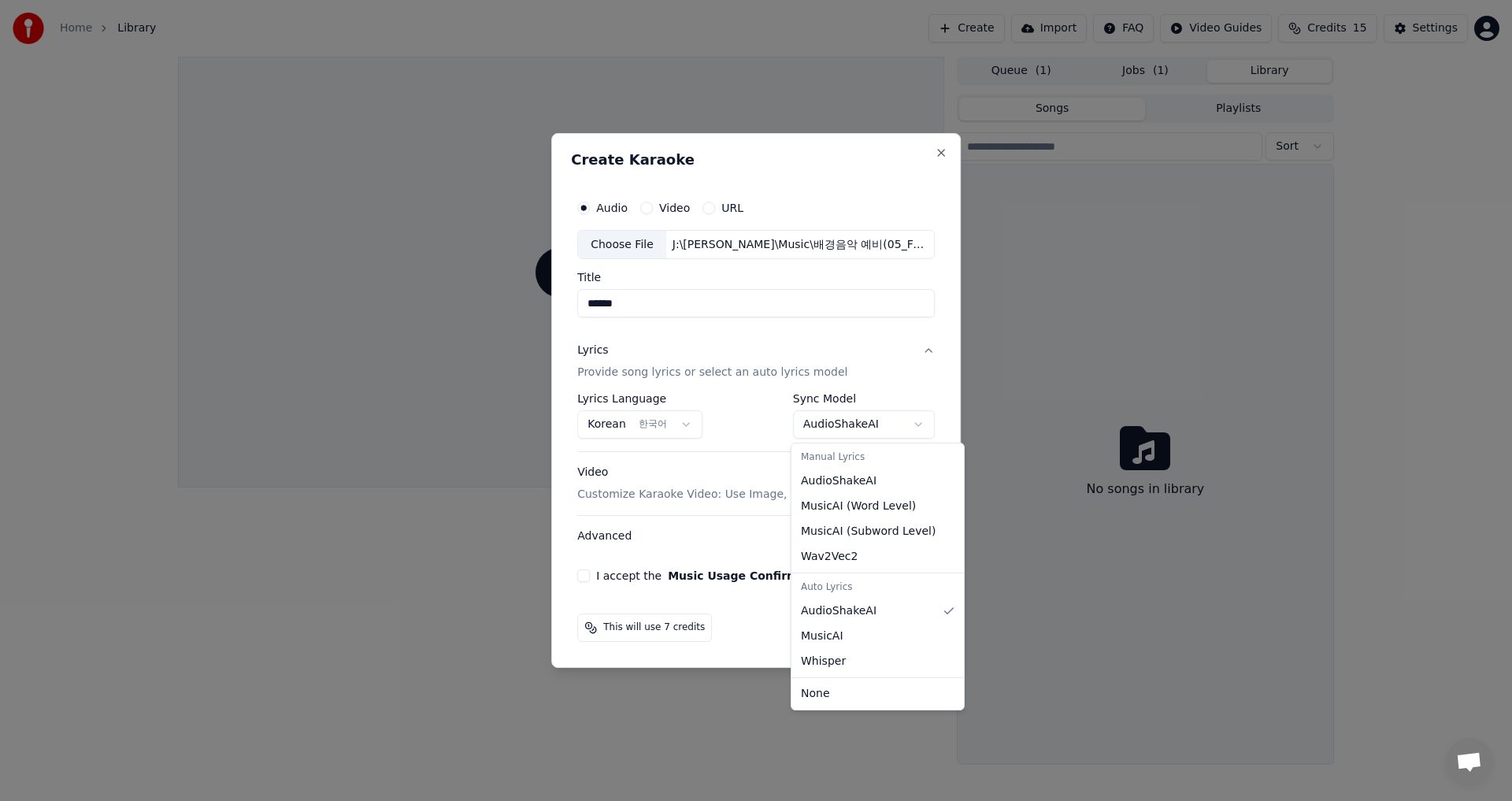
click at [917, 427] on body "**********" at bounding box center [756, 400] width 1512 height 801
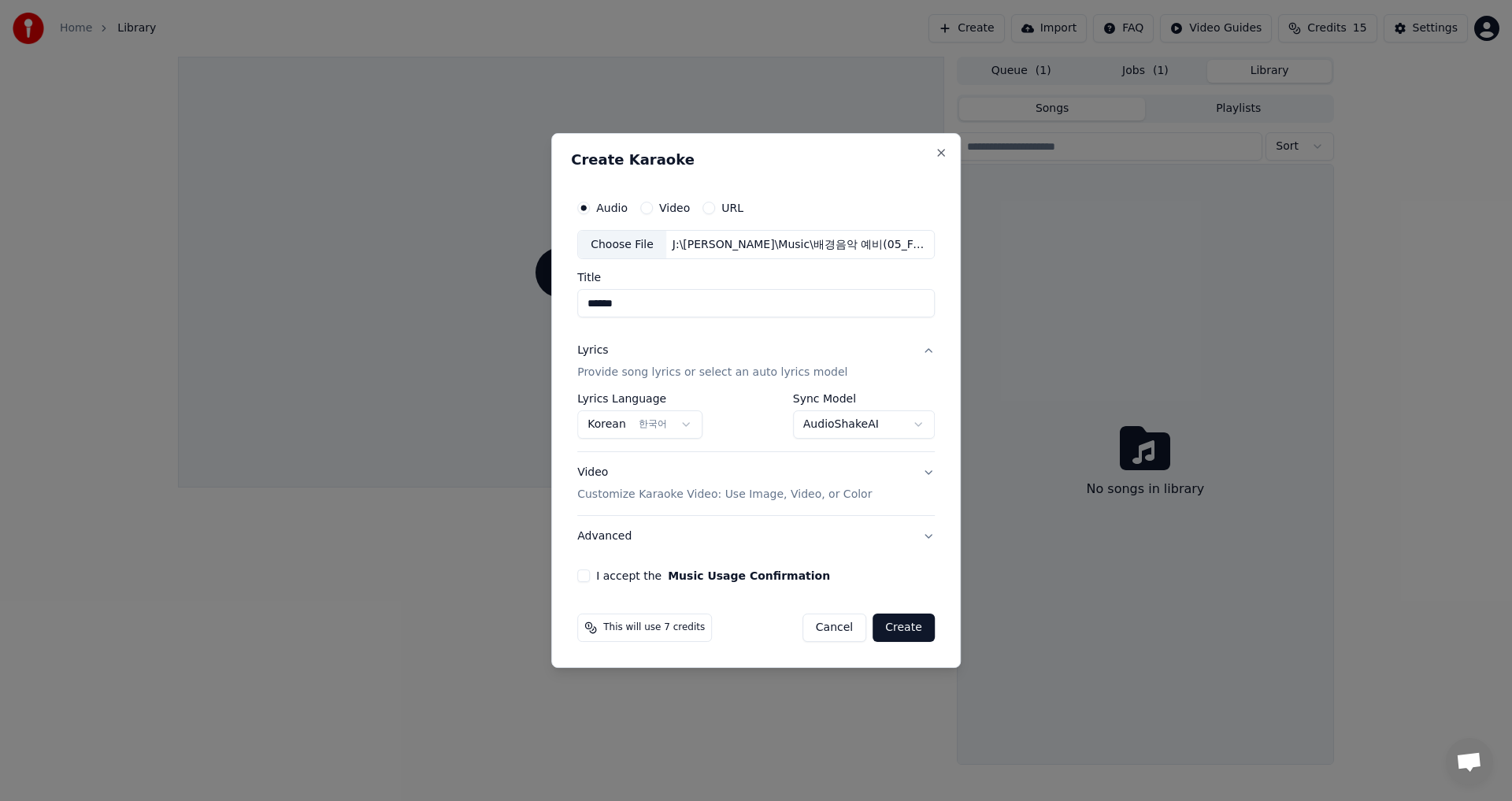
click at [917, 427] on body "**********" at bounding box center [756, 400] width 1512 height 801
click at [742, 430] on div "**********" at bounding box center [755, 417] width 357 height 46
click at [645, 632] on span "This will use 7 credits" at bounding box center [653, 627] width 102 height 12
click at [925, 538] on button "Advanced" at bounding box center [755, 536] width 357 height 41
click at [925, 479] on button "Advanced" at bounding box center [755, 478] width 357 height 41
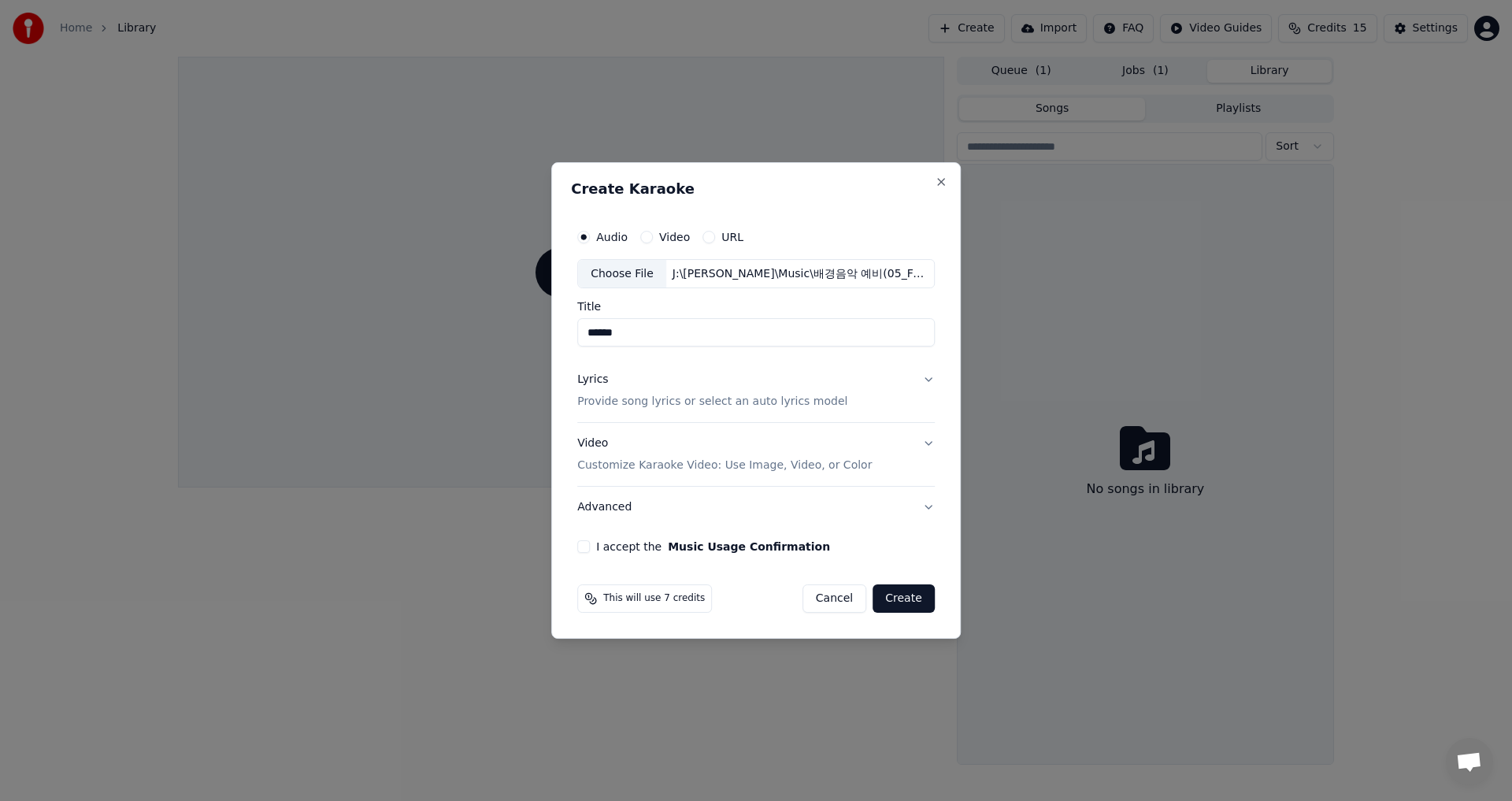
click at [590, 548] on button "I accept the Music Usage Confirmation" at bounding box center [583, 546] width 12 height 12
click at [902, 599] on button "Create" at bounding box center [903, 598] width 62 height 28
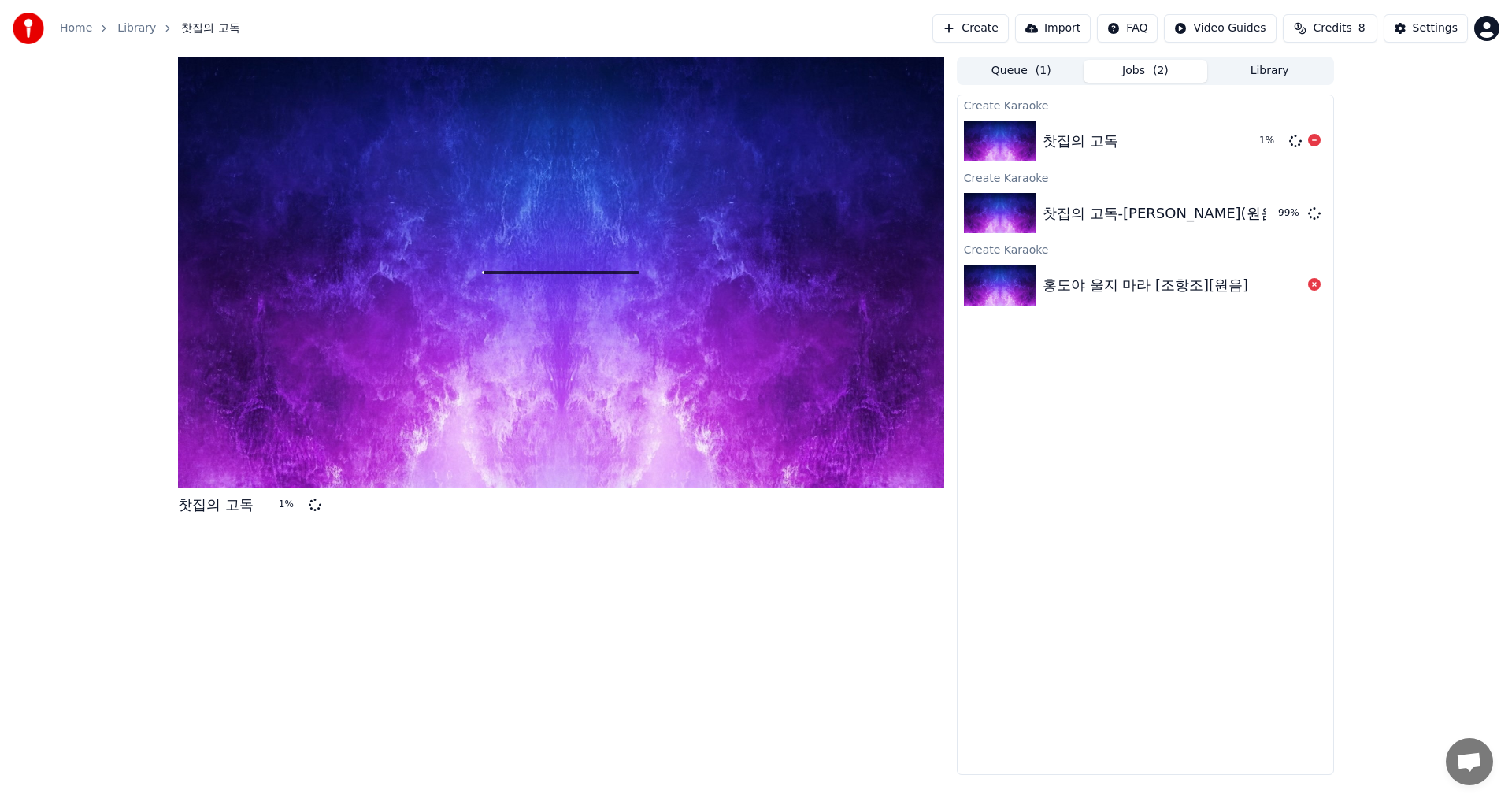
click at [1008, 139] on img at bounding box center [999, 141] width 72 height 41
click at [1012, 139] on img at bounding box center [999, 141] width 72 height 41
click at [1003, 212] on img at bounding box center [999, 213] width 72 height 41
click at [1003, 211] on img at bounding box center [999, 213] width 72 height 41
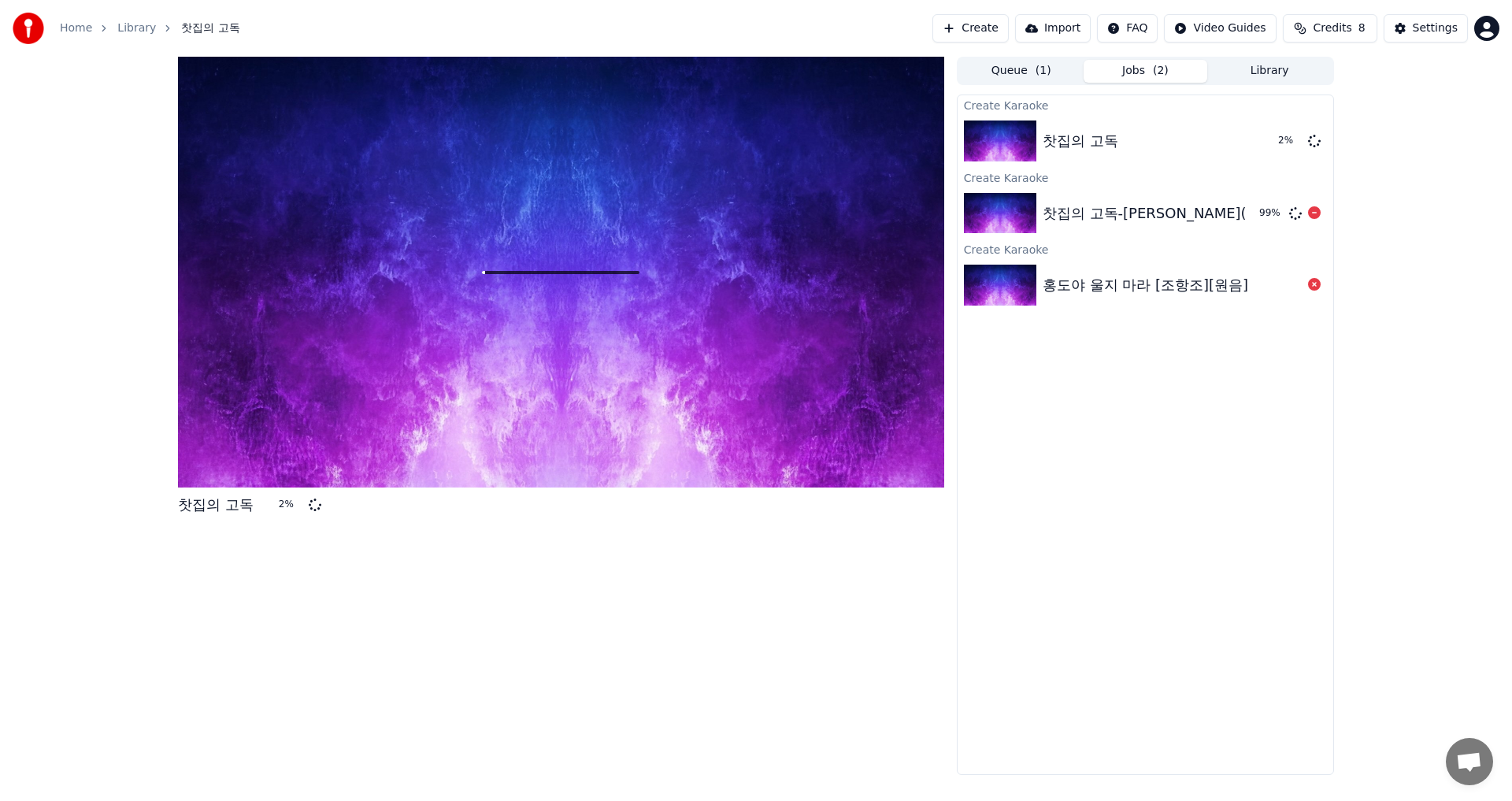
click at [1004, 211] on img at bounding box center [999, 213] width 72 height 41
click at [1004, 210] on img at bounding box center [999, 213] width 72 height 41
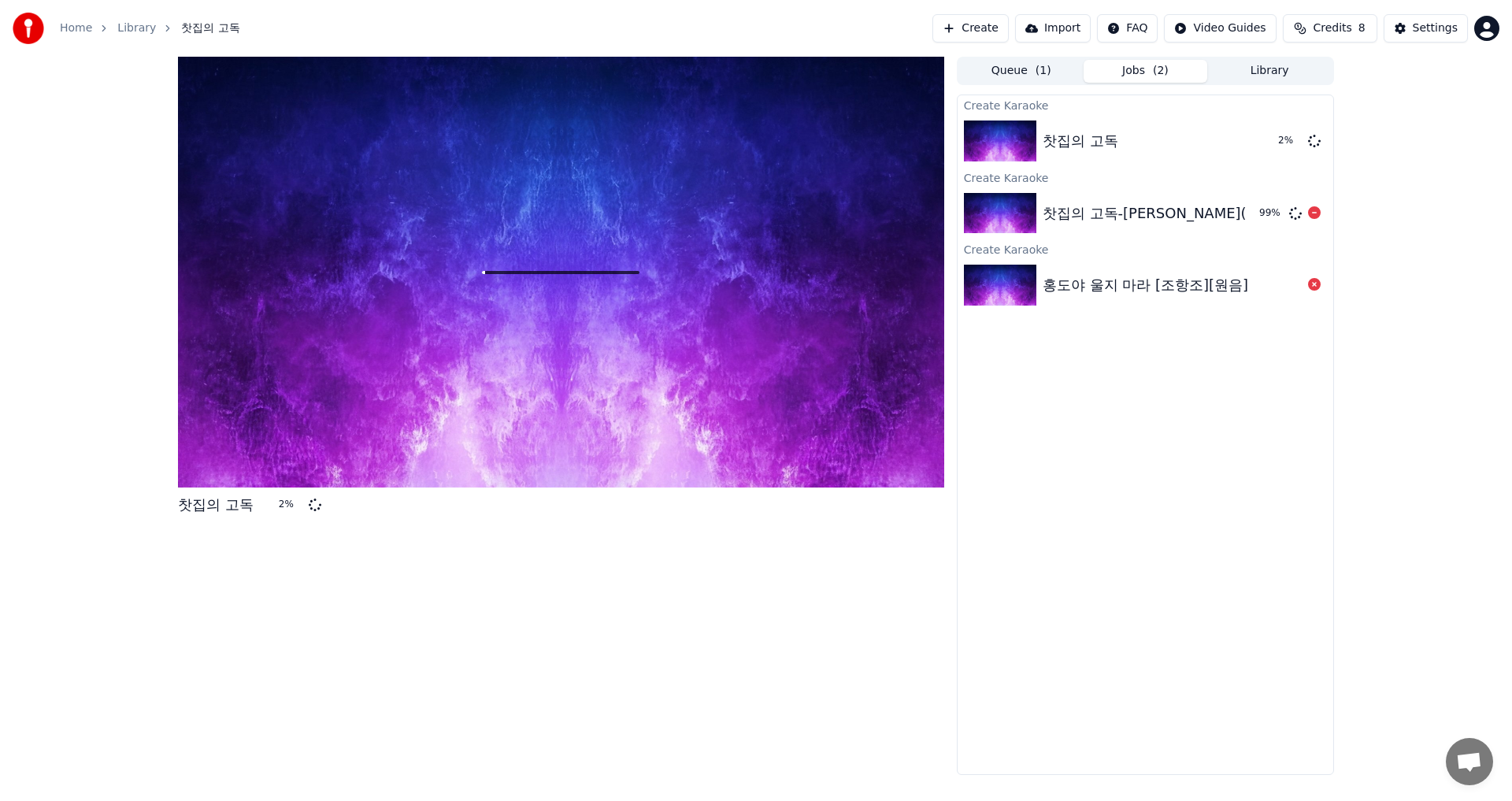
click at [1004, 210] on img at bounding box center [999, 213] width 72 height 41
drag, startPoint x: 1004, startPoint y: 210, endPoint x: 1100, endPoint y: 210, distance: 96.0
click at [1009, 210] on img at bounding box center [999, 213] width 72 height 41
click at [1290, 209] on icon at bounding box center [1295, 213] width 14 height 14
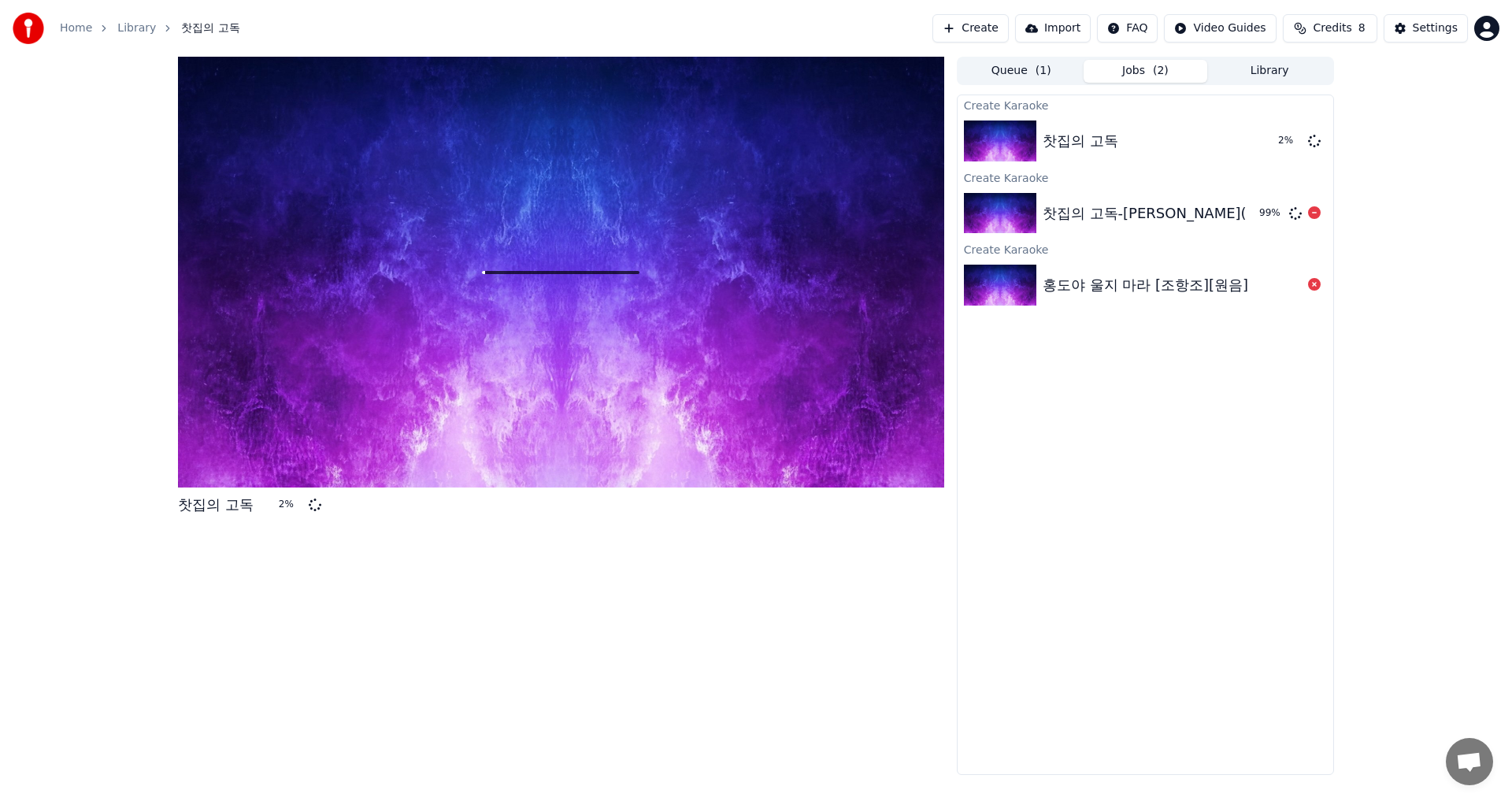
click at [1291, 209] on icon at bounding box center [1295, 213] width 14 height 14
click at [1296, 210] on icon at bounding box center [1296, 213] width 13 height 13
click at [1272, 212] on div "99 %" at bounding box center [1270, 212] width 24 height 12
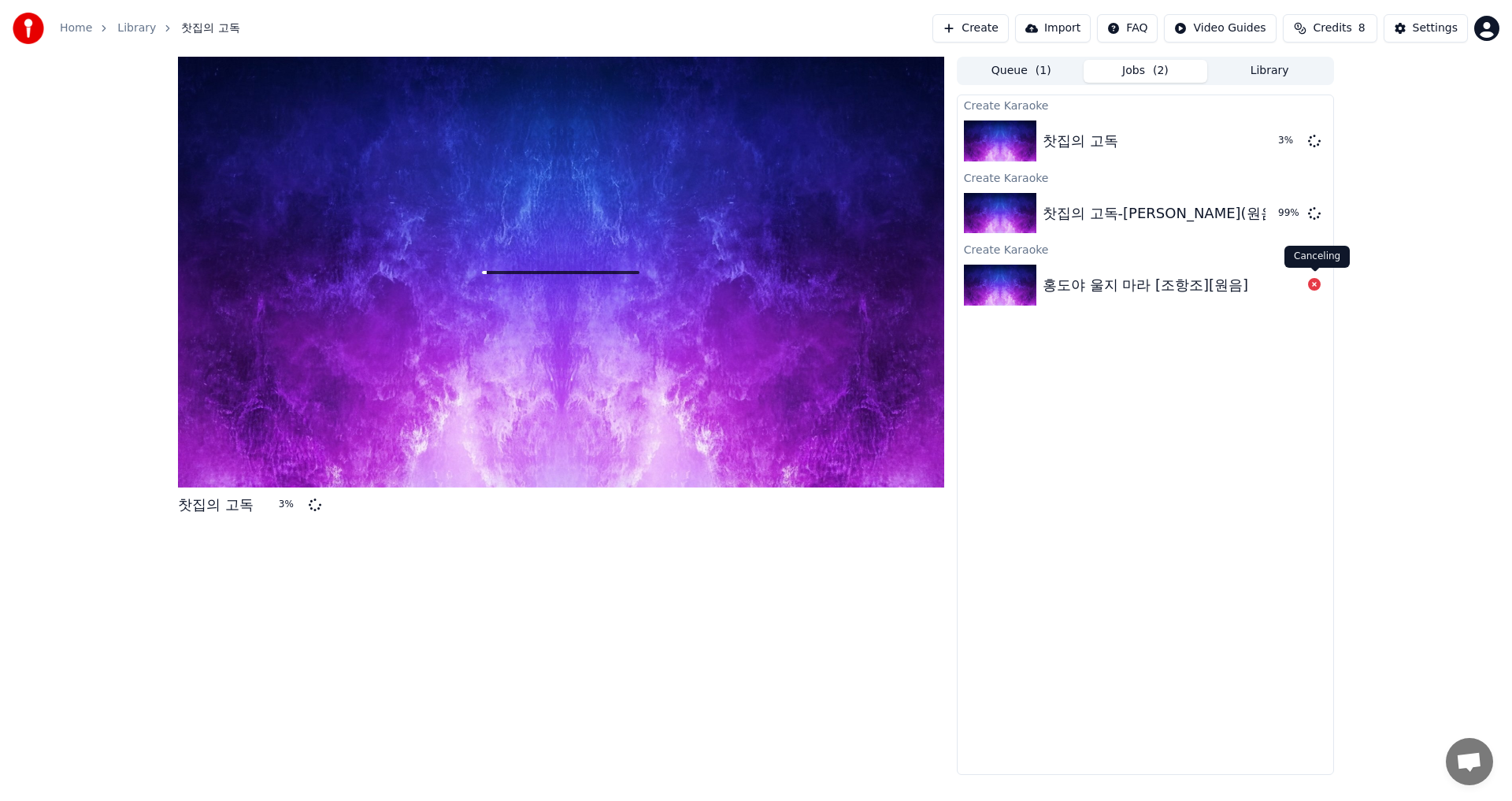
click at [1317, 287] on icon at bounding box center [1313, 284] width 12 height 12
click at [1309, 285] on icon at bounding box center [1313, 284] width 12 height 12
click at [1134, 212] on div "찻집의 고독-[PERSON_NAME](원음)" at bounding box center [1161, 213] width 238 height 22
click at [316, 502] on icon at bounding box center [314, 506] width 13 height 13
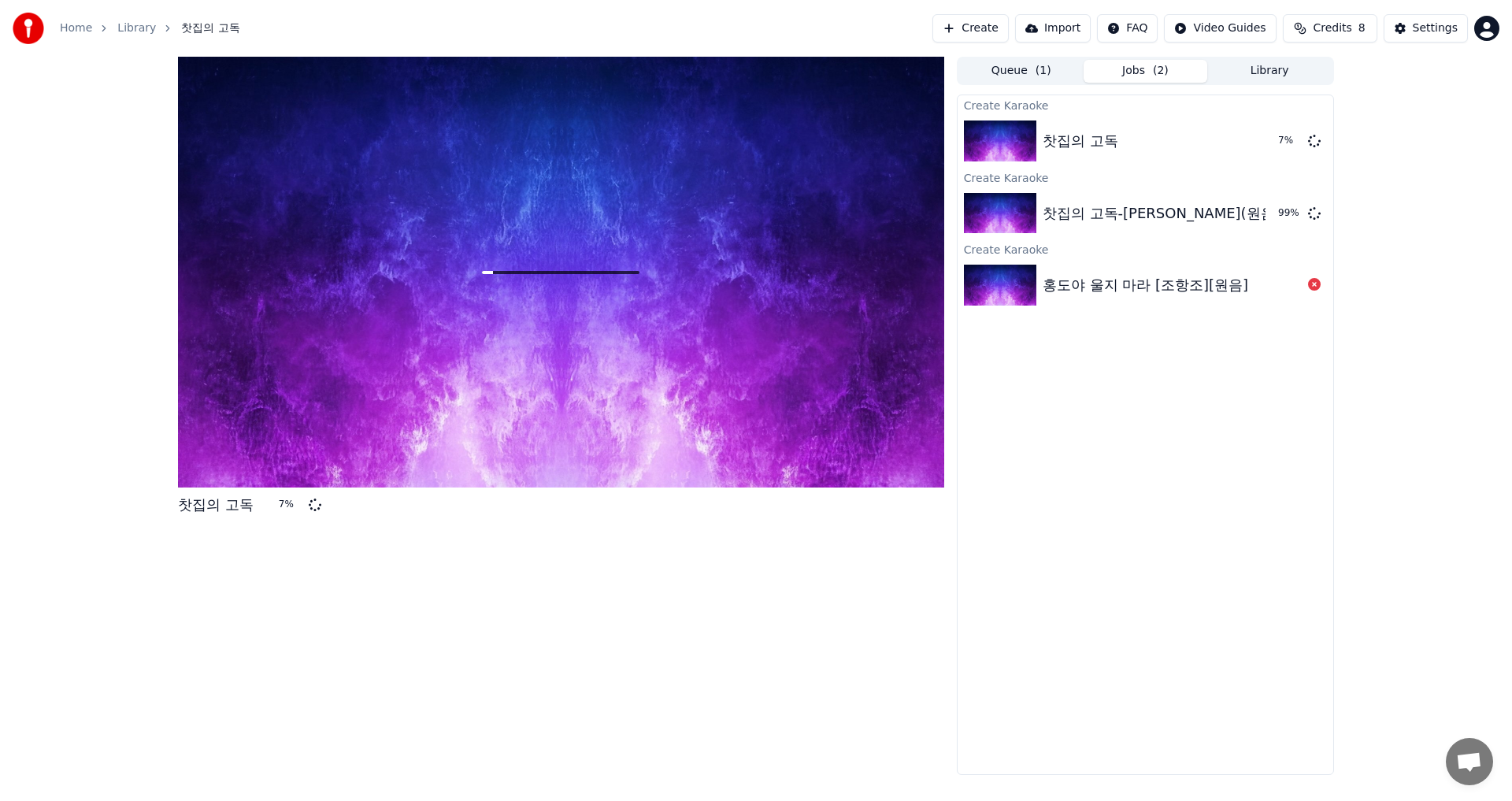
click at [289, 506] on div "7 %" at bounding box center [291, 505] width 24 height 12
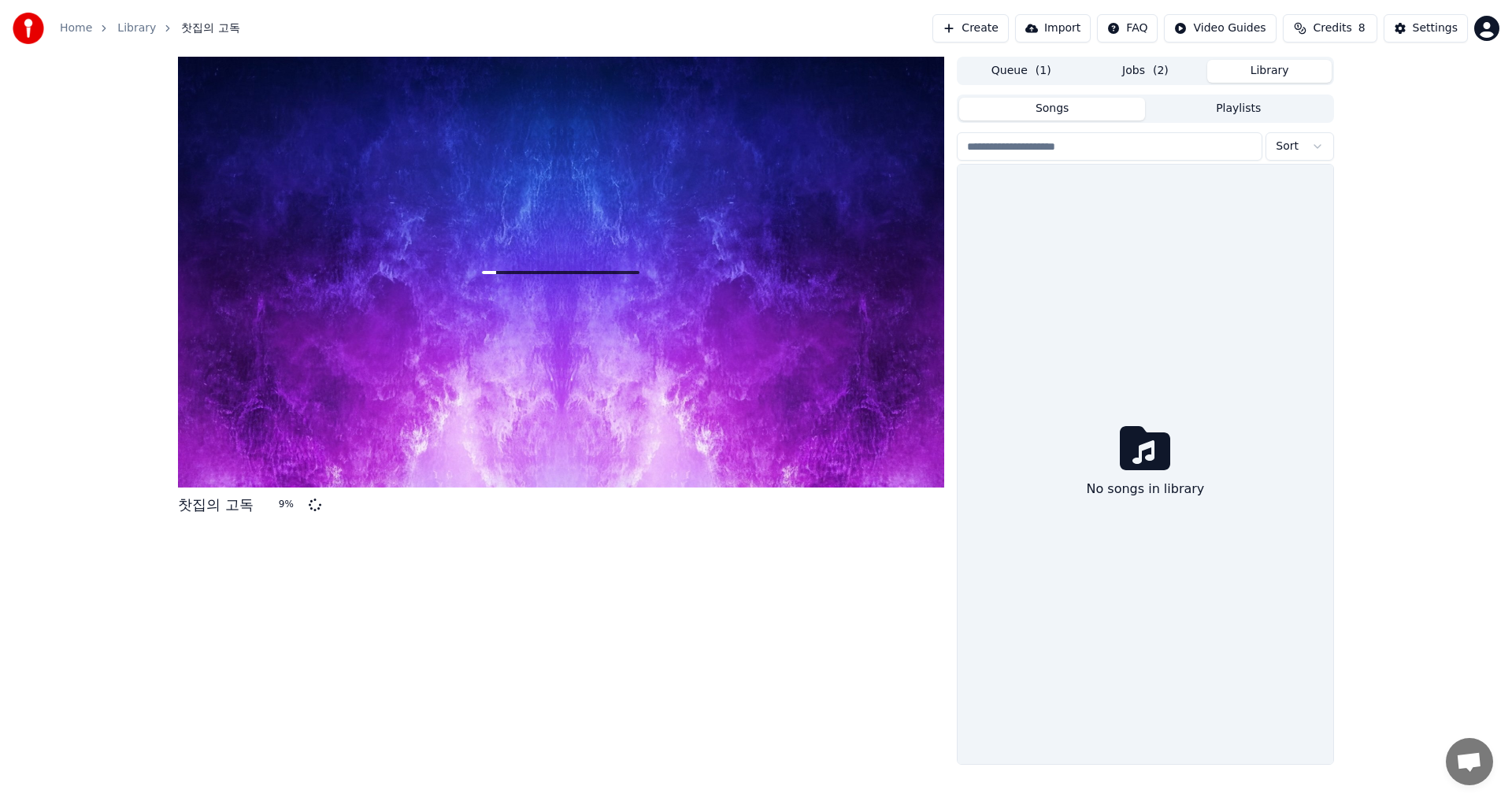
click at [1278, 70] on button "Library" at bounding box center [1269, 72] width 125 height 23
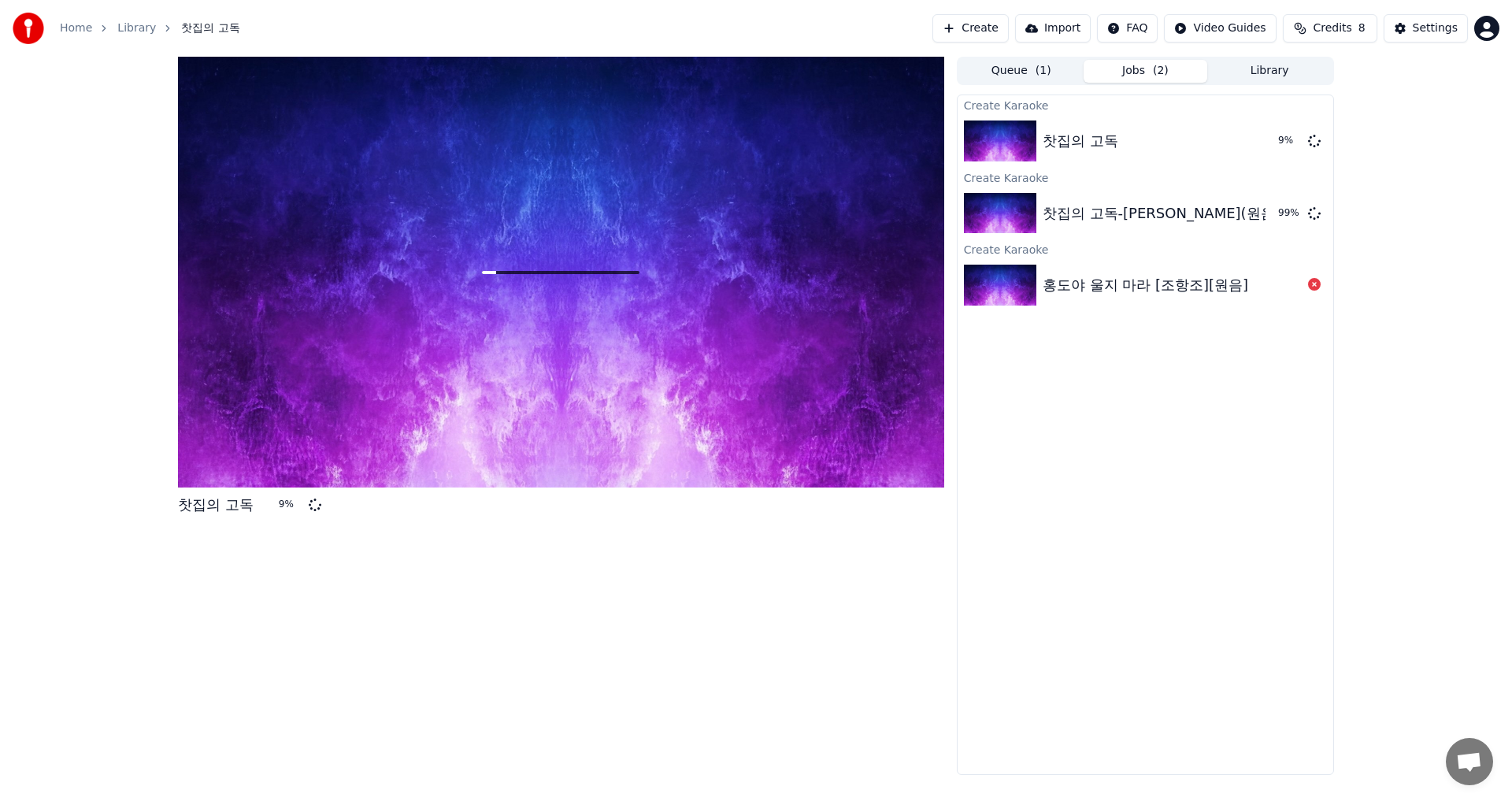
click at [1139, 76] on button "Jobs ( 2 )" at bounding box center [1145, 72] width 125 height 23
click at [1010, 136] on img at bounding box center [999, 141] width 72 height 41
click at [1015, 137] on img at bounding box center [999, 141] width 72 height 41
click at [1099, 216] on div "찻집의 고독-[PERSON_NAME](원음)" at bounding box center [1161, 213] width 238 height 22
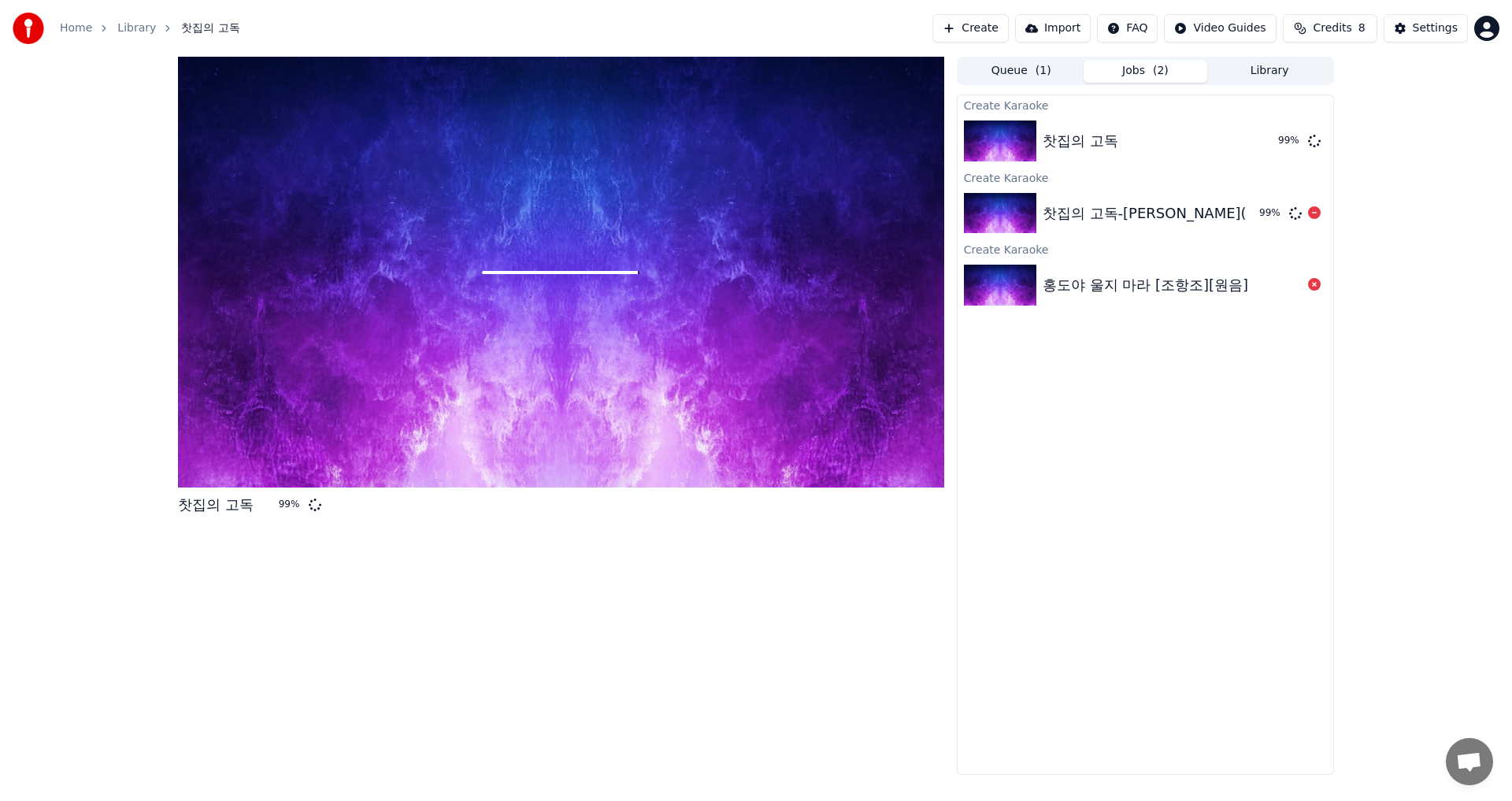
click at [1098, 214] on div "찻집의 고독-[PERSON_NAME](원음)" at bounding box center [1161, 213] width 238 height 22
click at [1024, 147] on img at bounding box center [999, 141] width 72 height 41
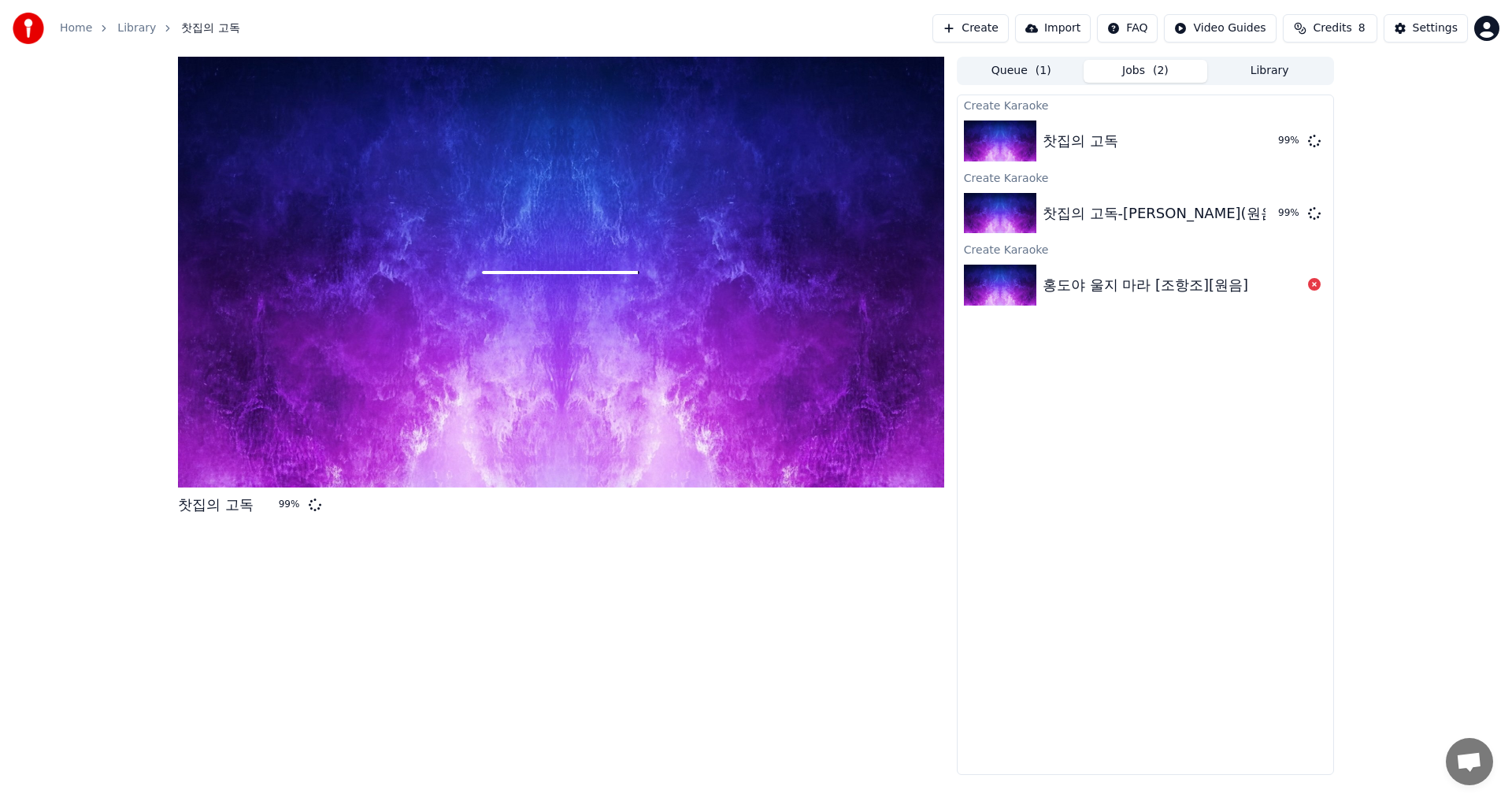
click at [1069, 29] on button "Import" at bounding box center [1052, 28] width 76 height 28
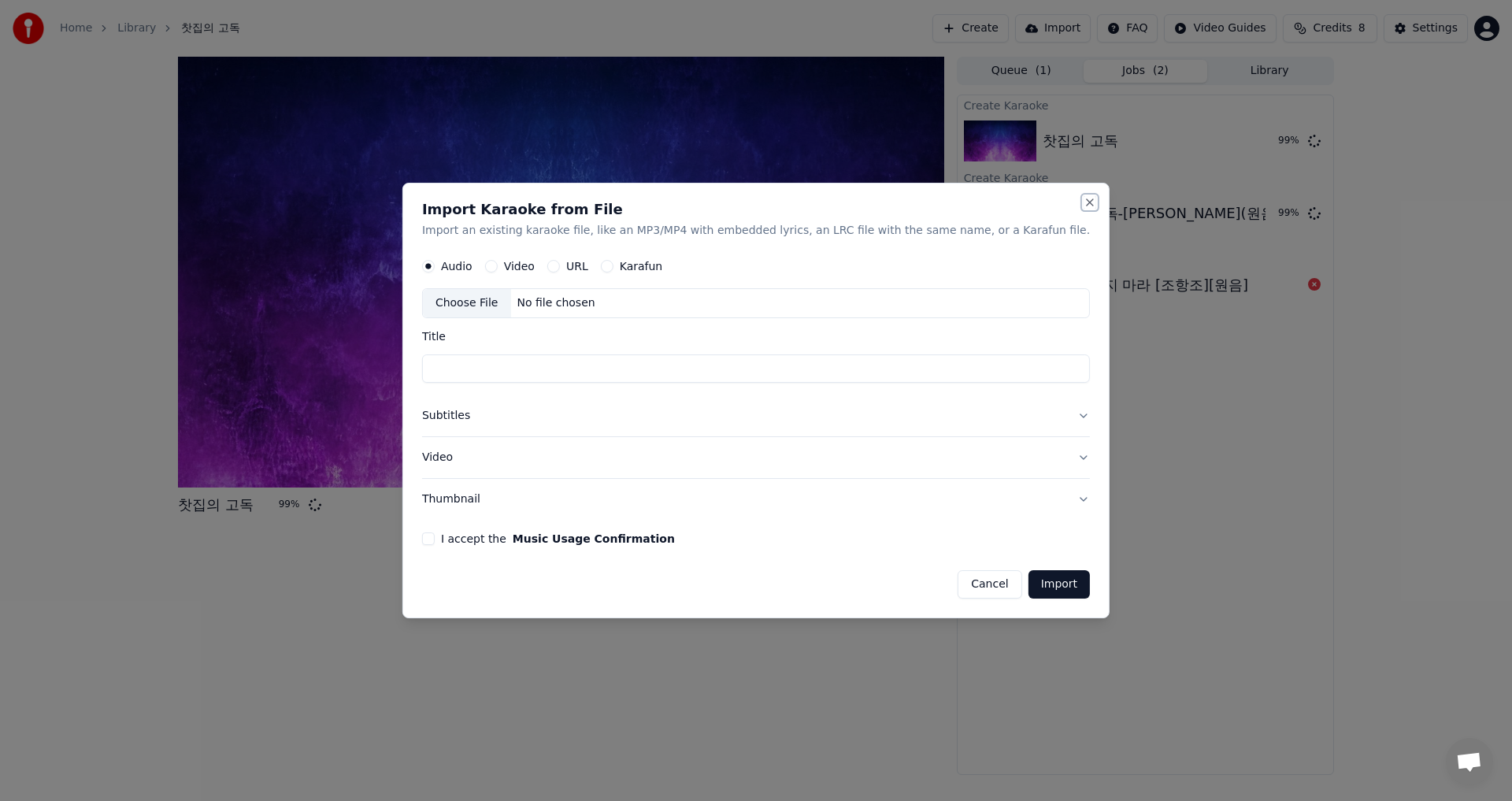
click at [1083, 200] on button "Close" at bounding box center [1089, 202] width 12 height 12
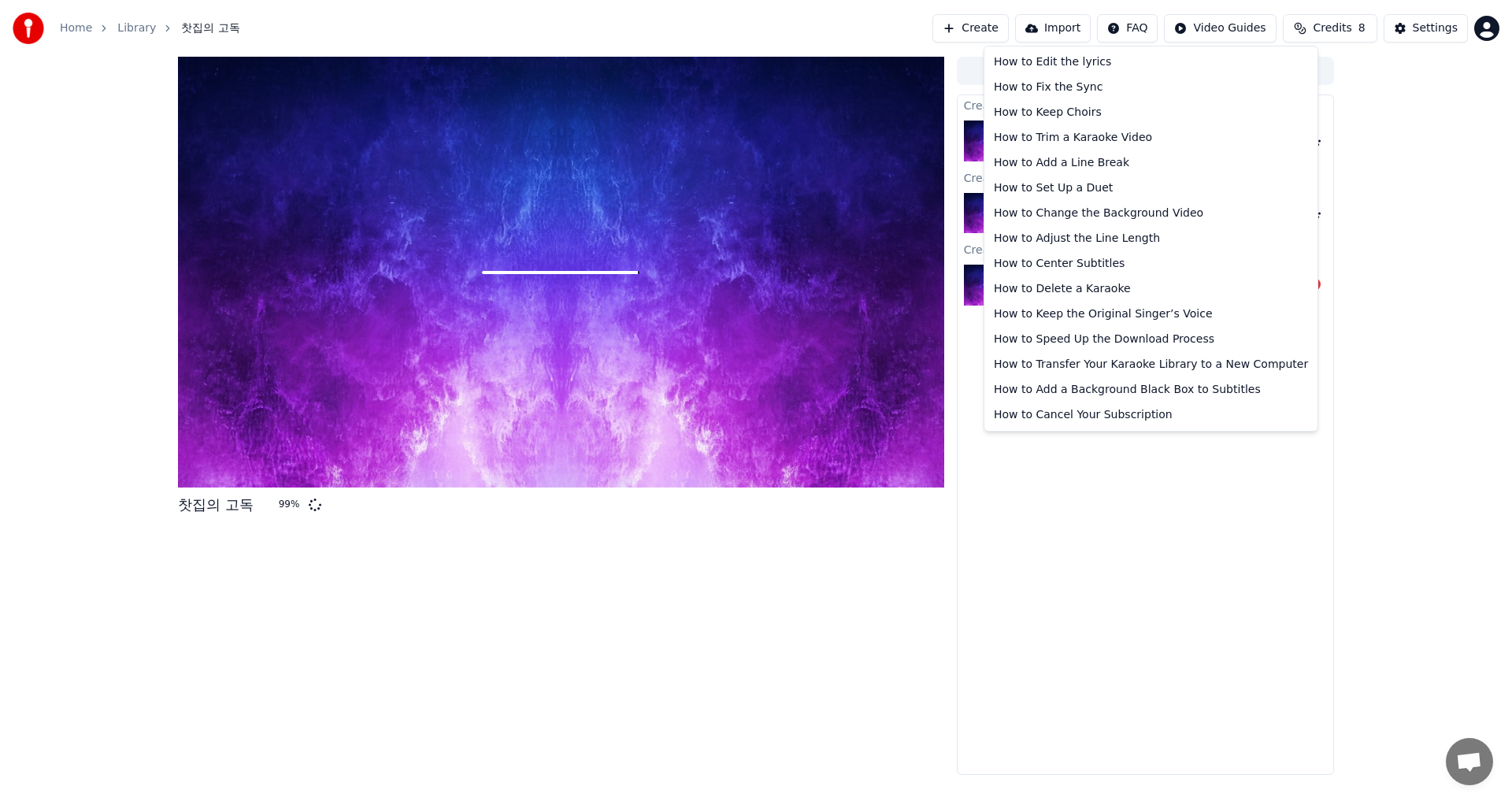
click at [1154, 27] on html "Home Library 찻집의 고독 Create Import FAQ Video Guides Credits 8 Settings 찻집의 고독 99…" at bounding box center [756, 400] width 1512 height 801
click at [1243, 32] on html "Home Library 찻집의 고독 Create Import FAQ Video Guides Credits 8 Settings 찻집의 고독 99…" at bounding box center [756, 400] width 1512 height 801
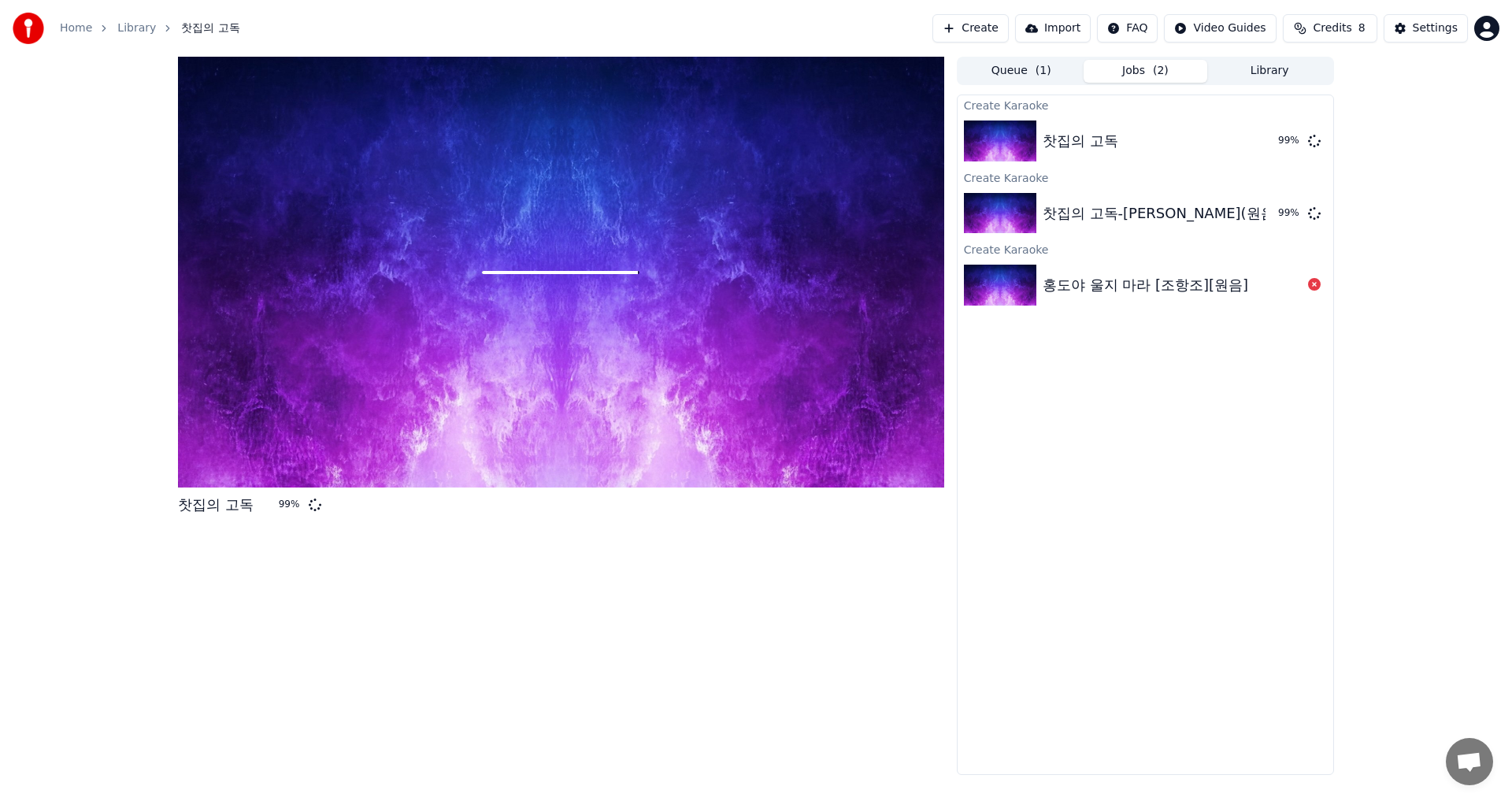
click at [1326, 30] on span "Credits" at bounding box center [1331, 28] width 38 height 15
click at [1347, 146] on button "Refresh" at bounding box center [1335, 146] width 81 height 28
click at [1416, 284] on div "찻집의 고독 99 % Queue ( 1 ) Jobs ( 2 ) Library Create Karaoke 찻집의 고독 99 % Create Ka…" at bounding box center [756, 416] width 1512 height 718
click at [1437, 33] on div "Settings" at bounding box center [1435, 28] width 45 height 15
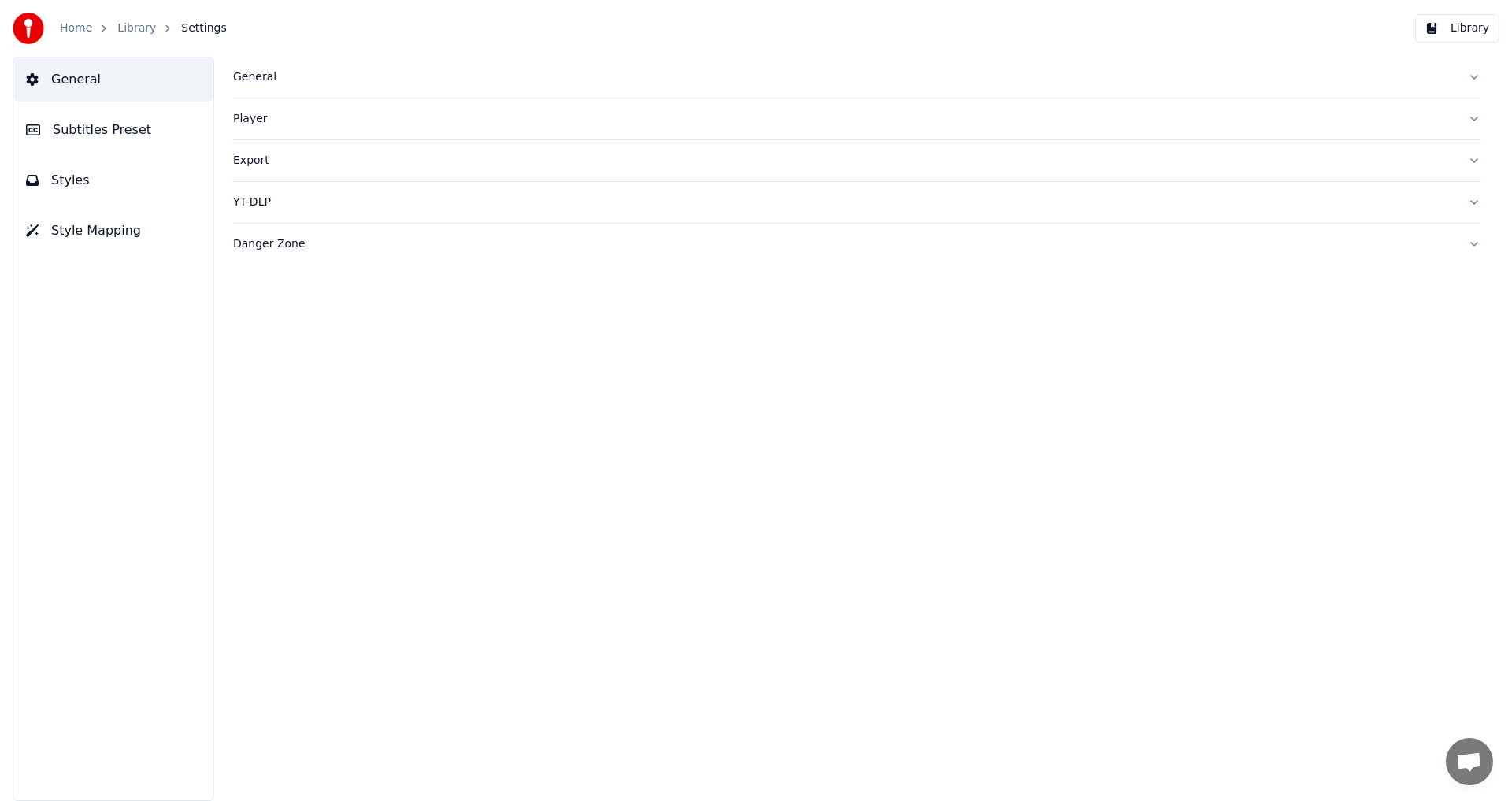
click at [254, 76] on div "General" at bounding box center [844, 77] width 1222 height 15
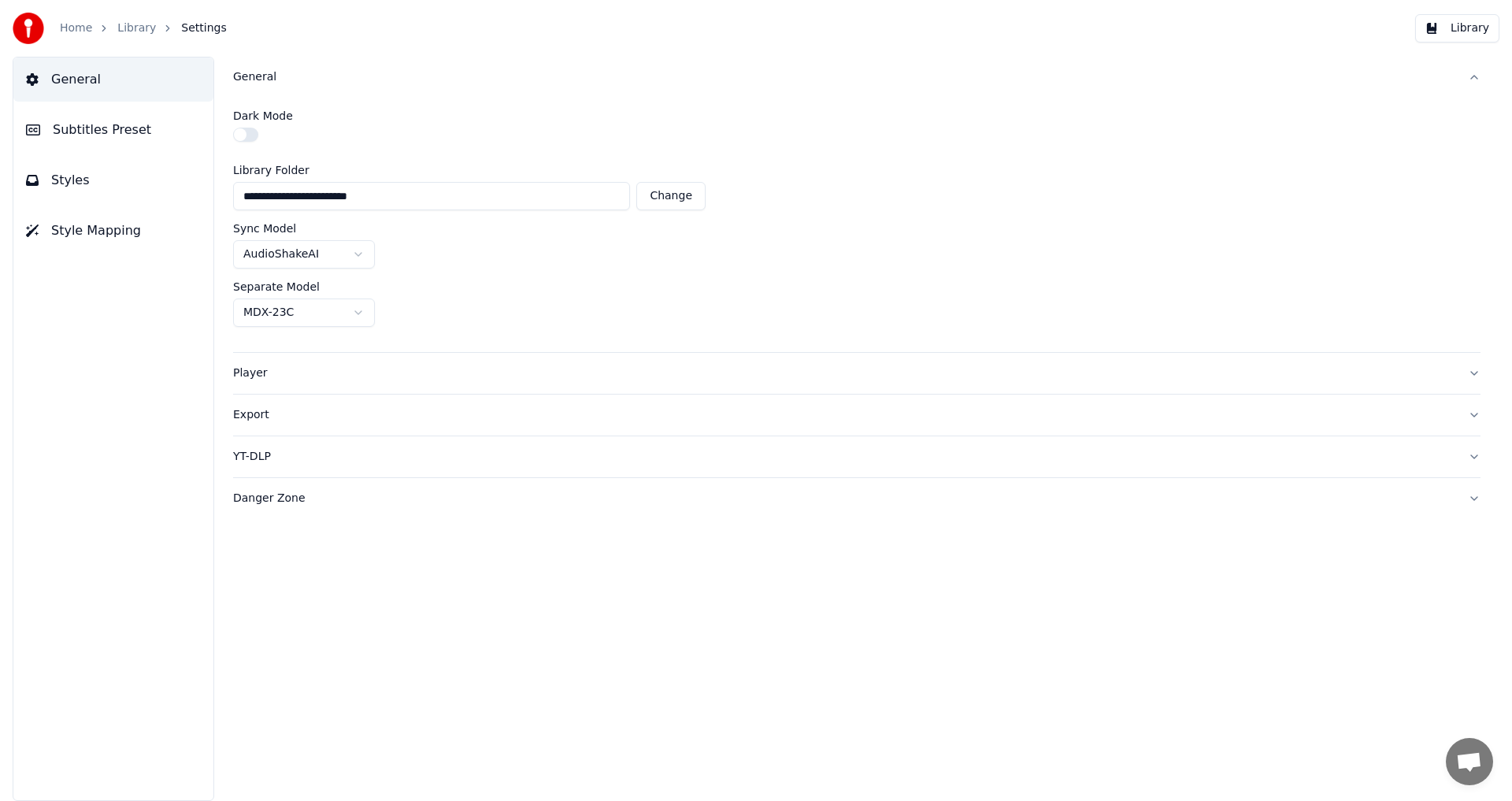
click at [359, 252] on html "**********" at bounding box center [756, 400] width 1512 height 801
click at [929, 246] on html "**********" at bounding box center [756, 400] width 1512 height 801
drag, startPoint x: 311, startPoint y: 512, endPoint x: 319, endPoint y: 517, distance: 9.4
click at [319, 516] on button "Danger Zone" at bounding box center [856, 498] width 1248 height 41
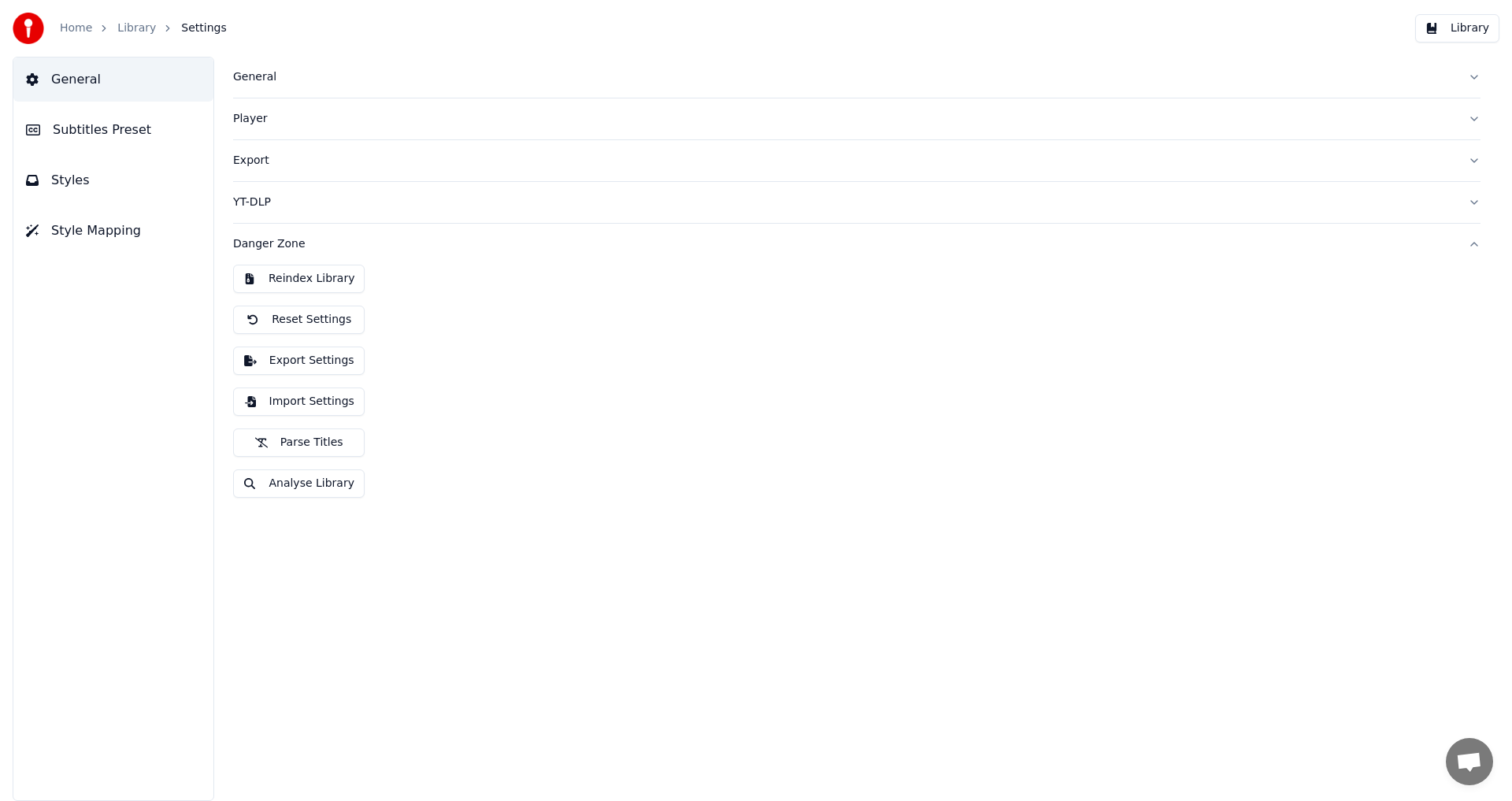
click at [1479, 33] on button "Library" at bounding box center [1457, 28] width 85 height 28
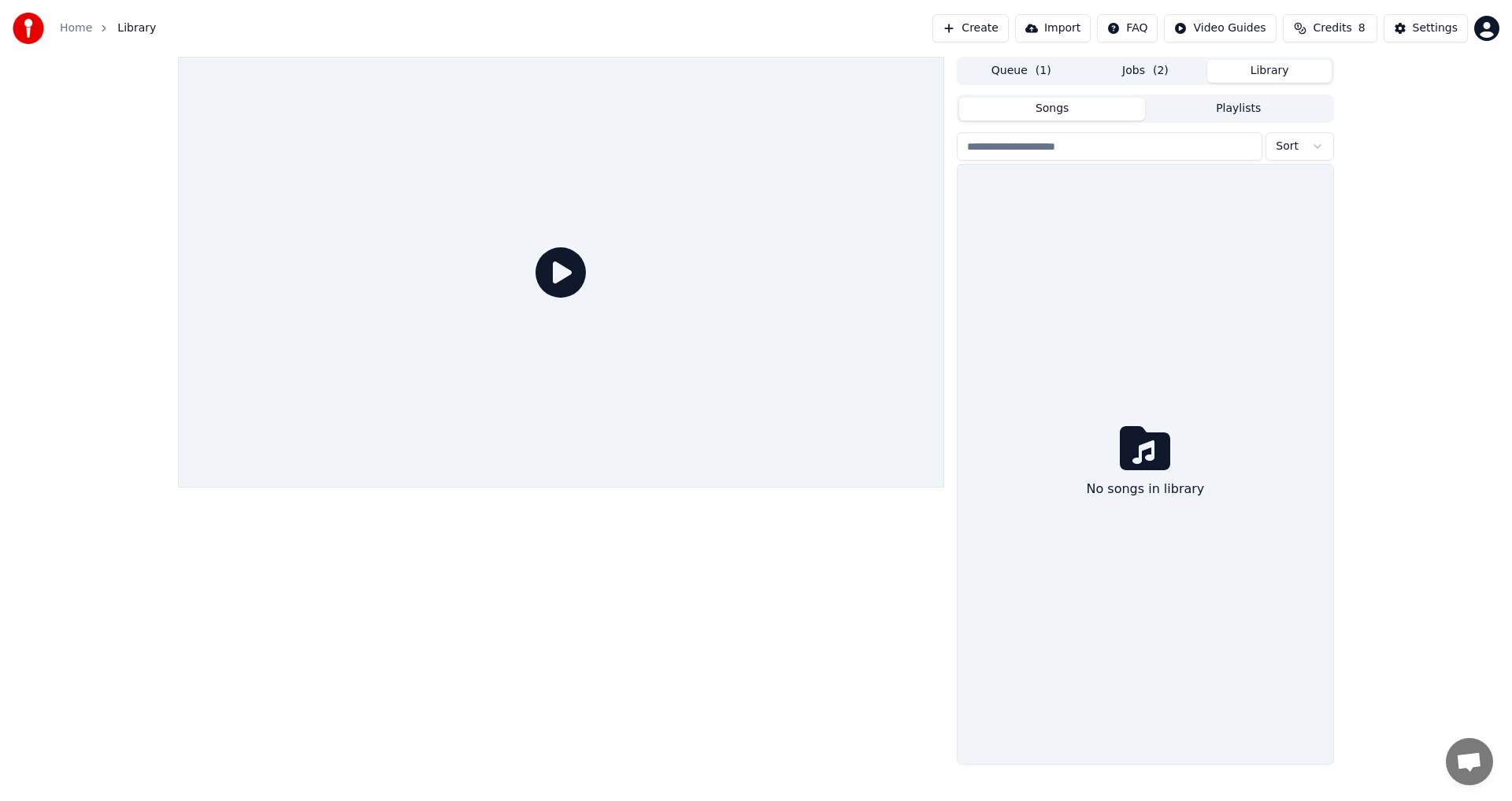
click at [570, 273] on icon at bounding box center [561, 273] width 50 height 50
click at [571, 272] on icon at bounding box center [561, 273] width 50 height 50
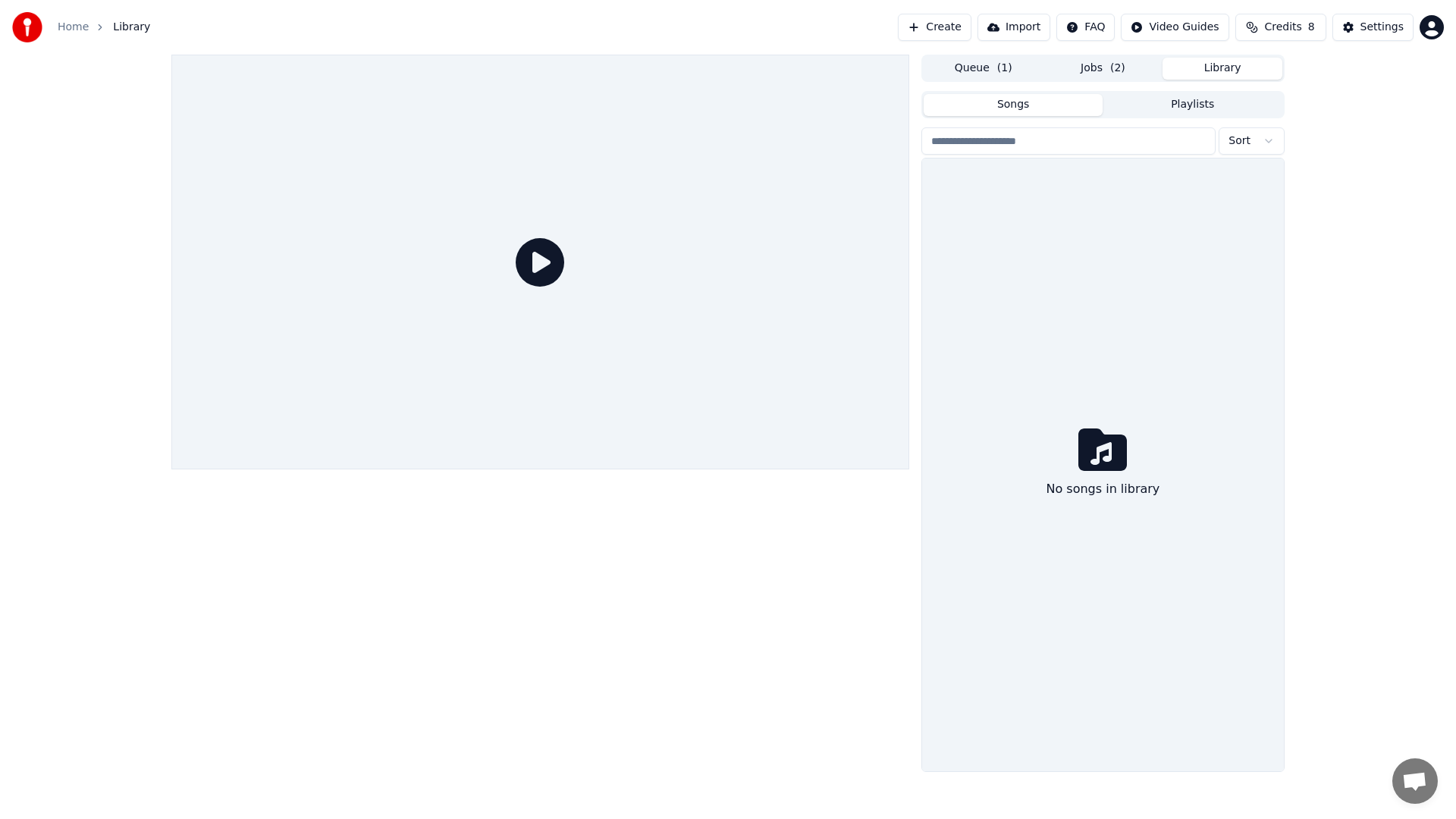
click at [550, 278] on div at bounding box center [541, 262] width 738 height 415
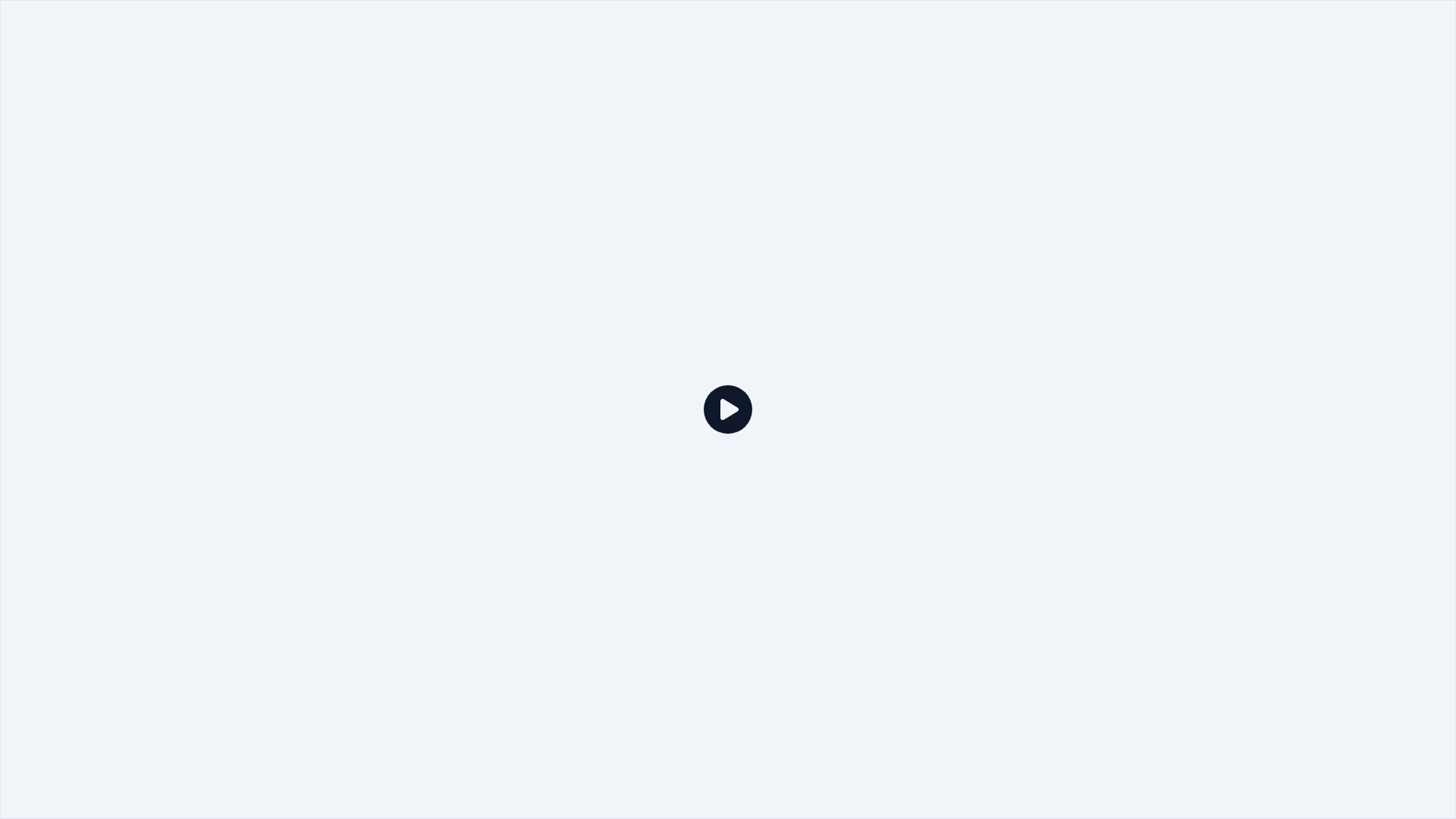
click at [550, 277] on div at bounding box center [728, 409] width 1456 height 819
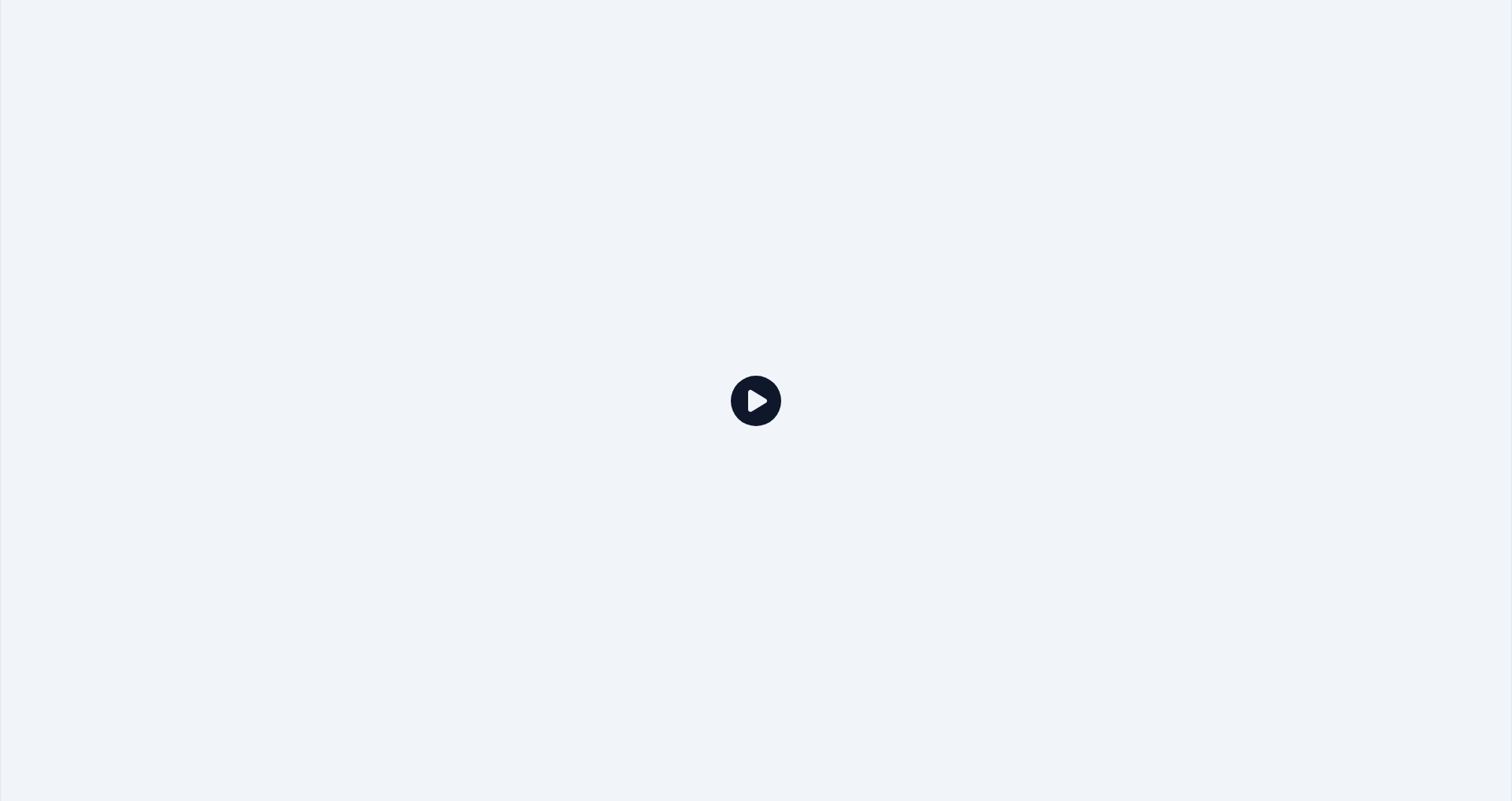
click at [1137, 455] on icon at bounding box center [1145, 448] width 50 height 44
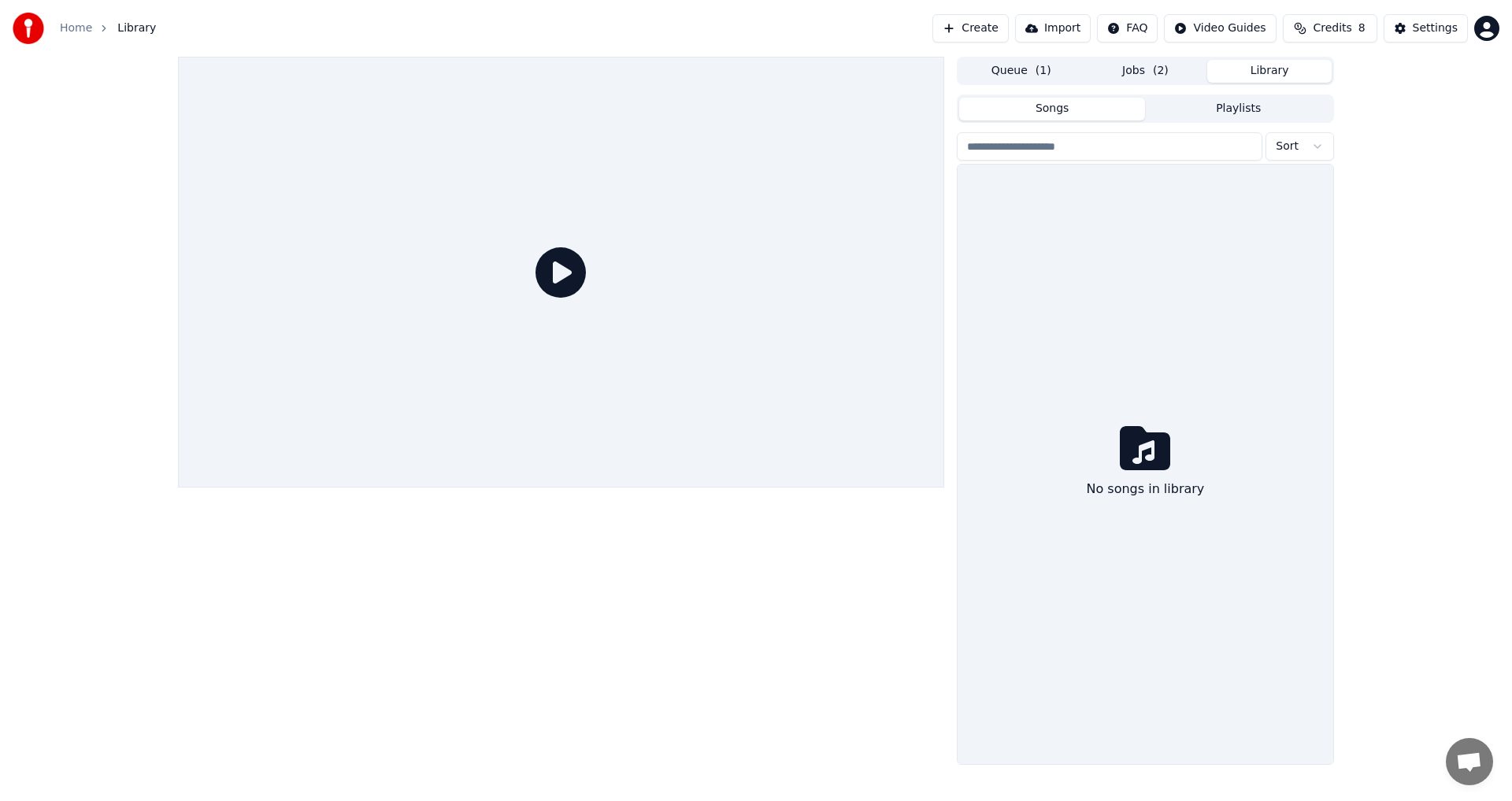
drag, startPoint x: 1140, startPoint y: 449, endPoint x: 1156, endPoint y: 427, distance: 27.2
click at [1147, 444] on icon at bounding box center [1145, 449] width 50 height 50
click at [1081, 31] on button "Import" at bounding box center [1052, 28] width 76 height 28
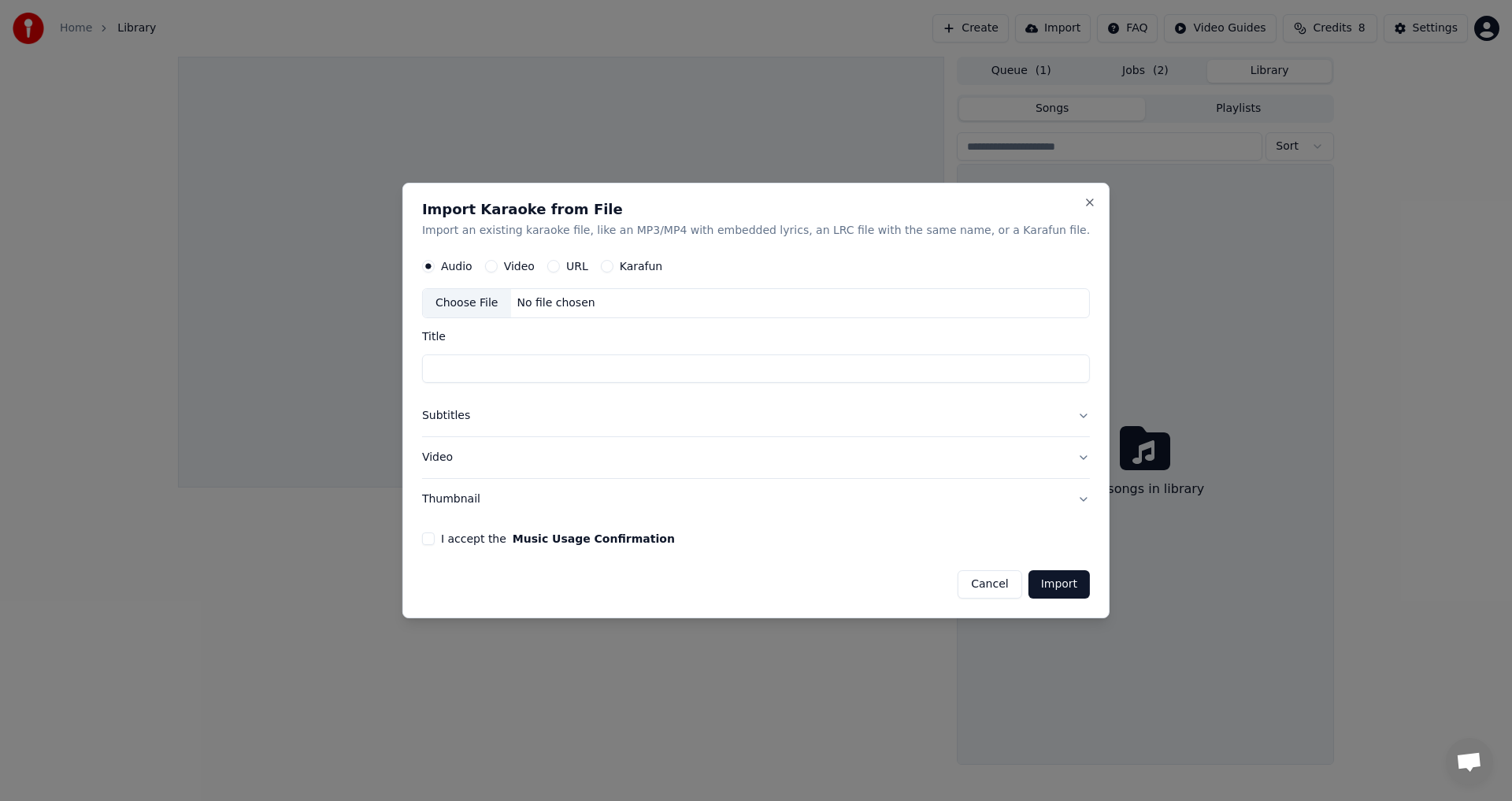
click at [965, 589] on button "Cancel" at bounding box center [990, 584] width 63 height 28
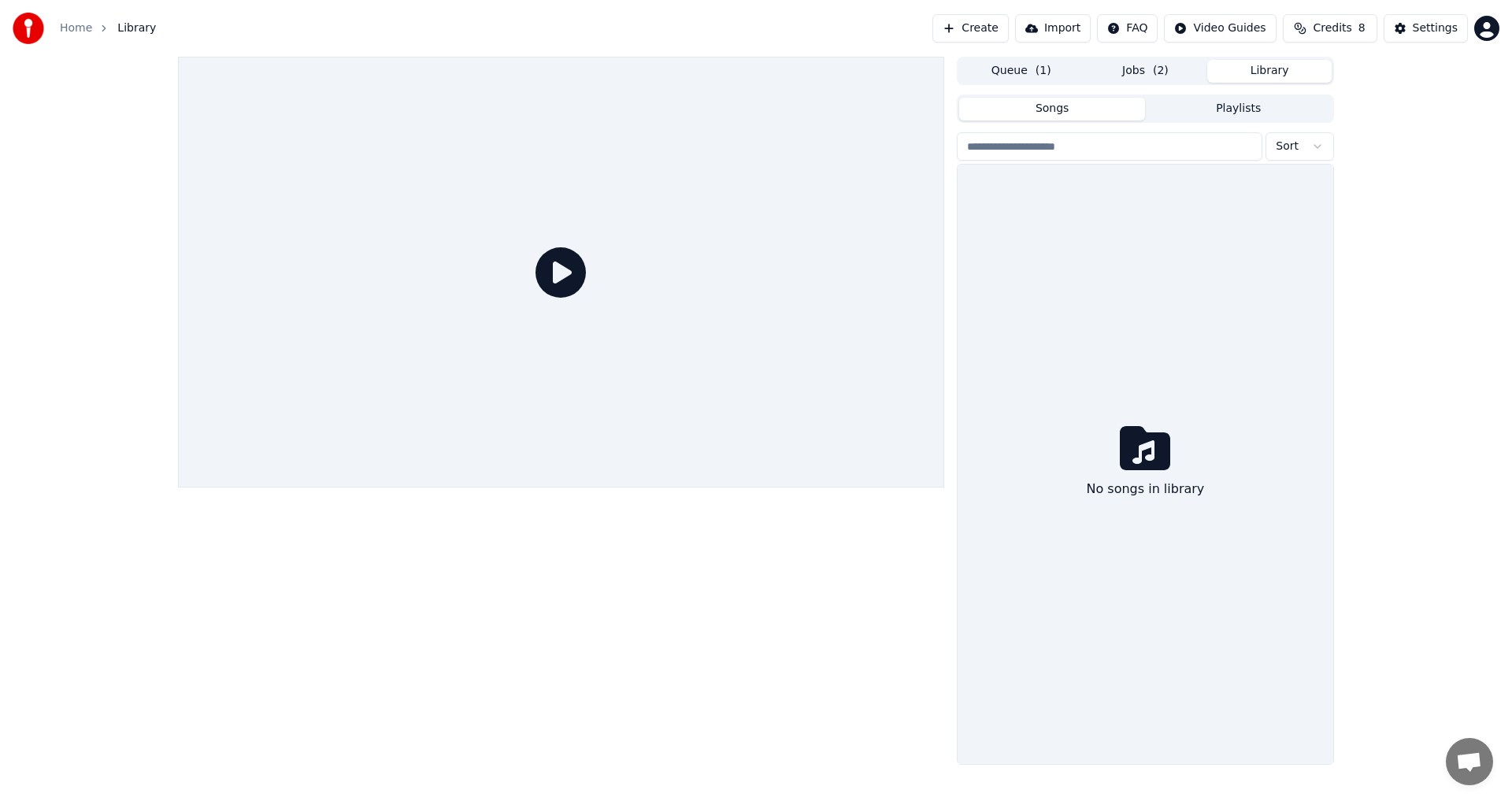
click at [120, 27] on span "Library" at bounding box center [136, 28] width 38 height 15
click at [74, 29] on link "Home" at bounding box center [76, 28] width 33 height 15
